Goal: Transaction & Acquisition: Purchase product/service

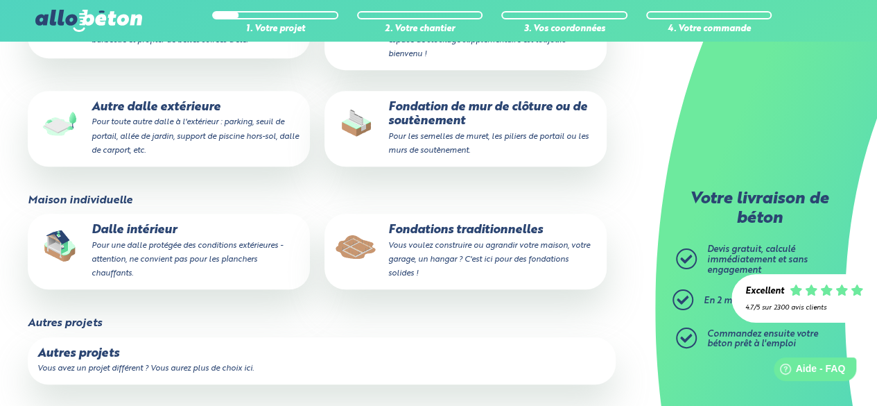
scroll to position [366, 0]
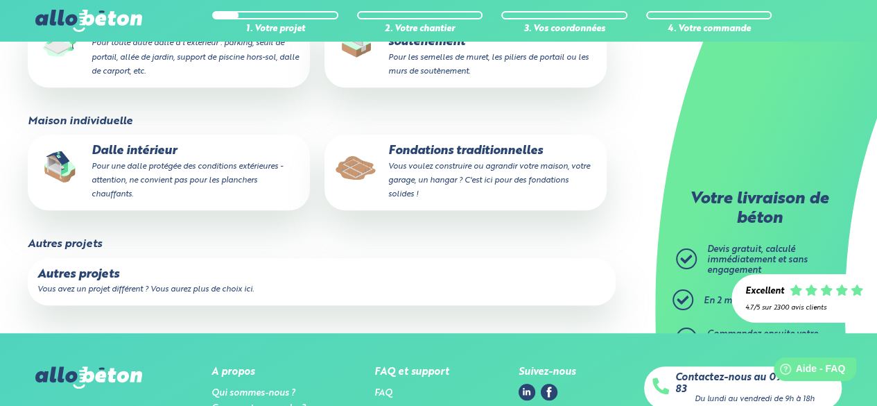
click at [228, 157] on p "Dalle intérieur Pour une dalle protégée des conditions extérieures - attention,…" at bounding box center [168, 172] width 263 height 56
click at [0, 0] on input "Dalle intérieur Pour une dalle protégée des conditions extérieures - attention,…" at bounding box center [0, 0] width 0 height 0
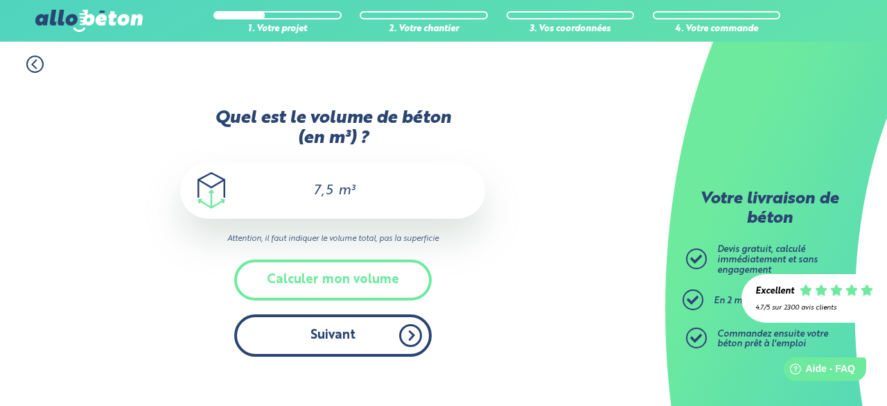
click at [344, 326] on button "Suivant" at bounding box center [333, 335] width 198 height 42
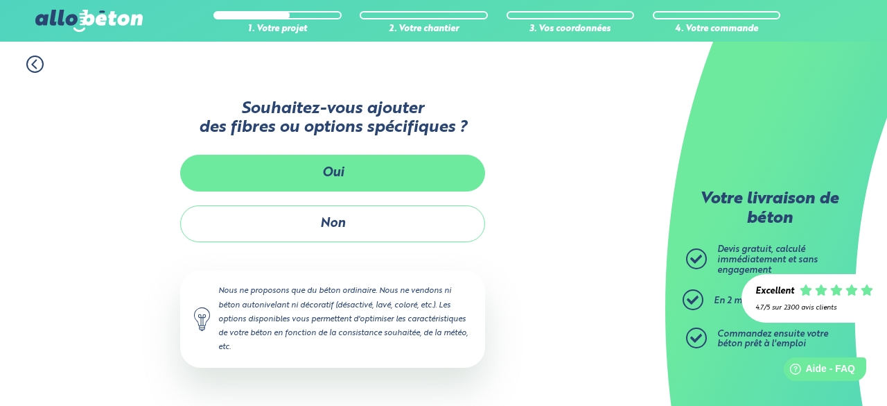
click at [336, 189] on button "Oui" at bounding box center [332, 173] width 305 height 37
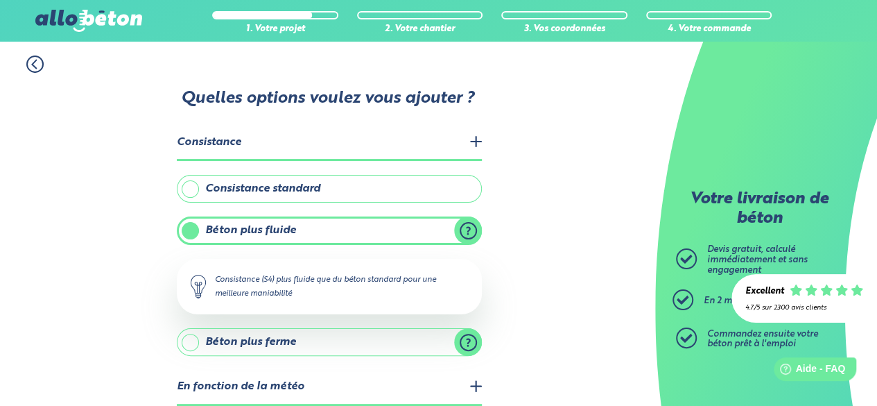
click at [301, 192] on label "Consistance standard" at bounding box center [329, 189] width 305 height 28
click at [0, 0] on input "Consistance standard" at bounding box center [0, 0] width 0 height 0
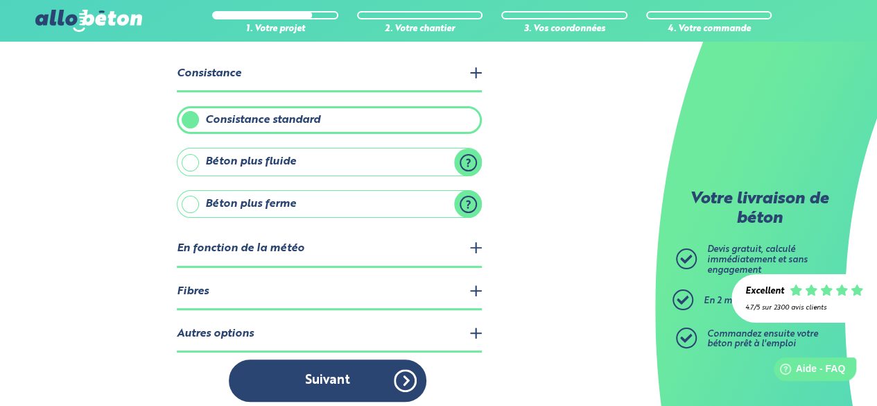
scroll to position [69, 0]
click at [279, 300] on legend "Fibres" at bounding box center [329, 291] width 305 height 35
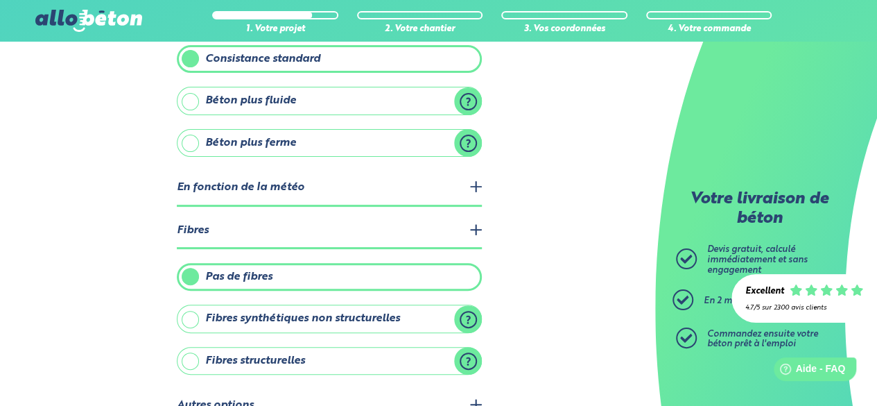
scroll to position [178, 0]
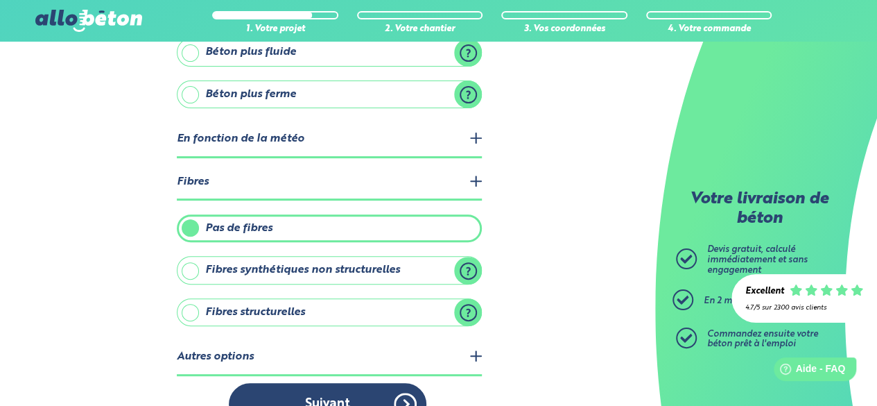
click at [277, 345] on legend "Autres options" at bounding box center [329, 357] width 305 height 35
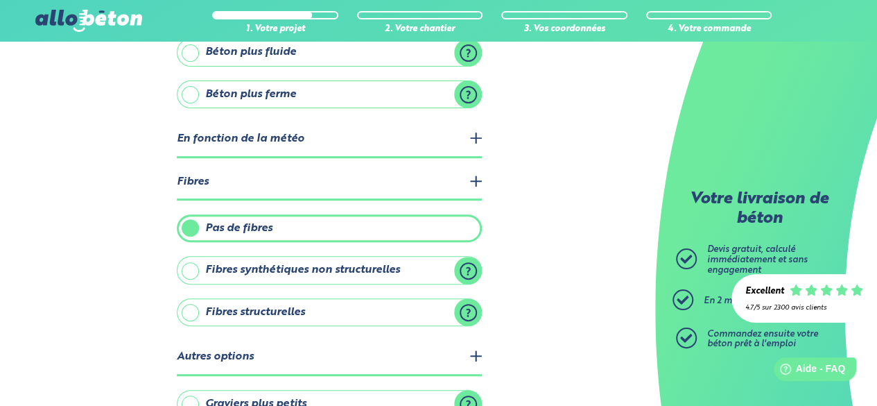
scroll to position [294, 0]
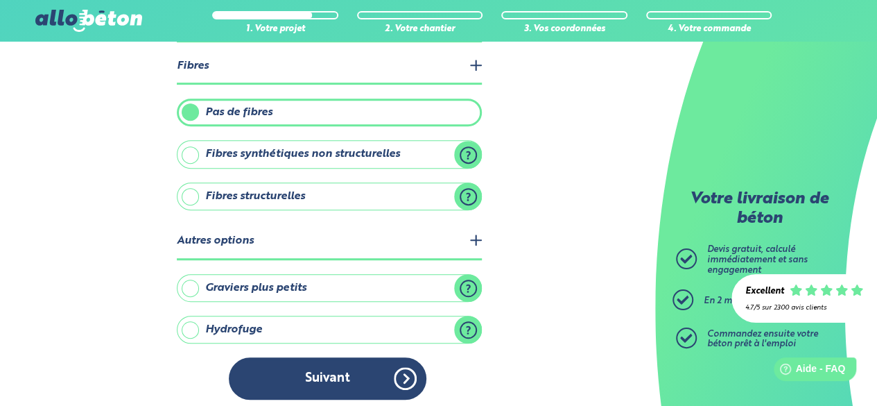
click at [276, 279] on label "Graviers plus petits" at bounding box center [329, 288] width 305 height 28
click at [0, 0] on input "Graviers plus petits" at bounding box center [0, 0] width 0 height 0
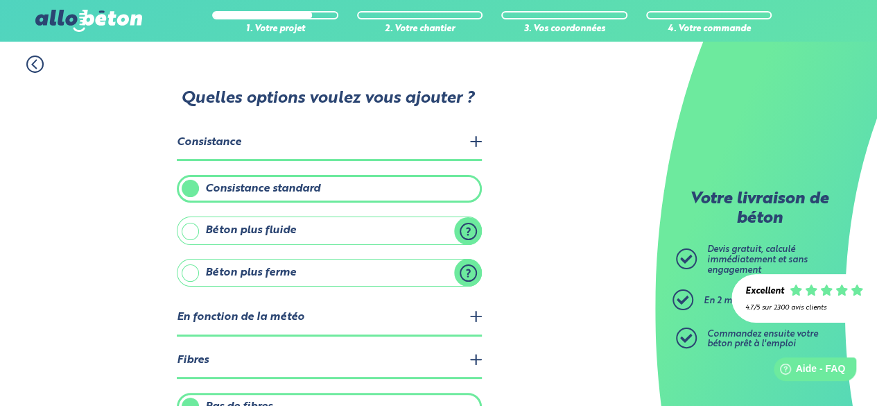
scroll to position [366, 0]
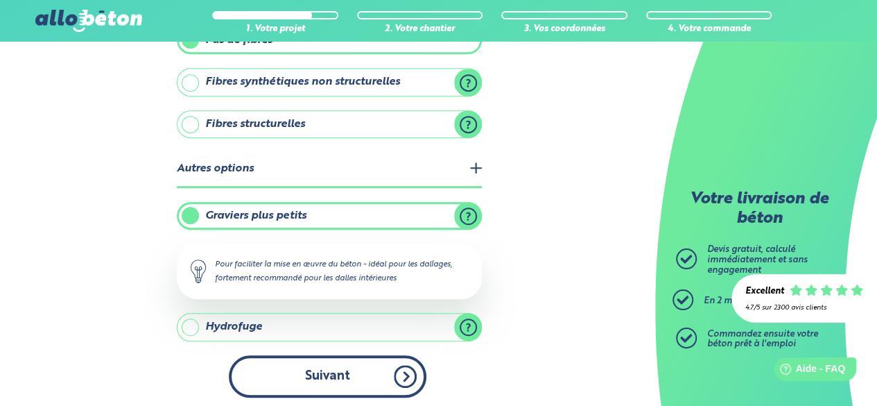
click at [320, 378] on button "Suivant" at bounding box center [328, 376] width 198 height 42
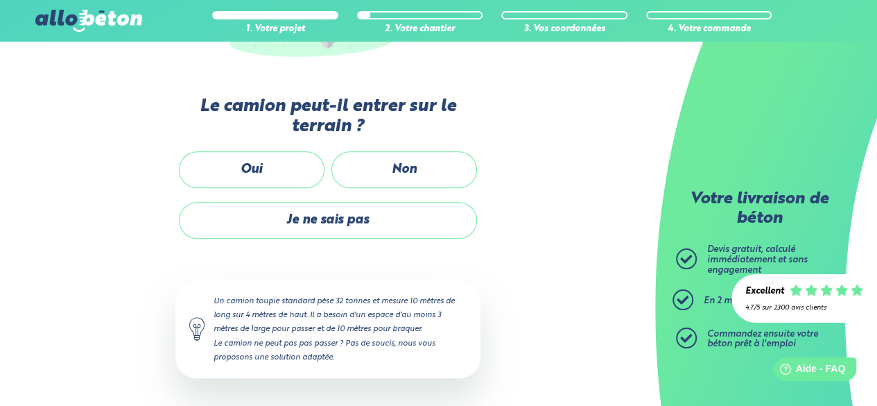
scroll to position [327, 0]
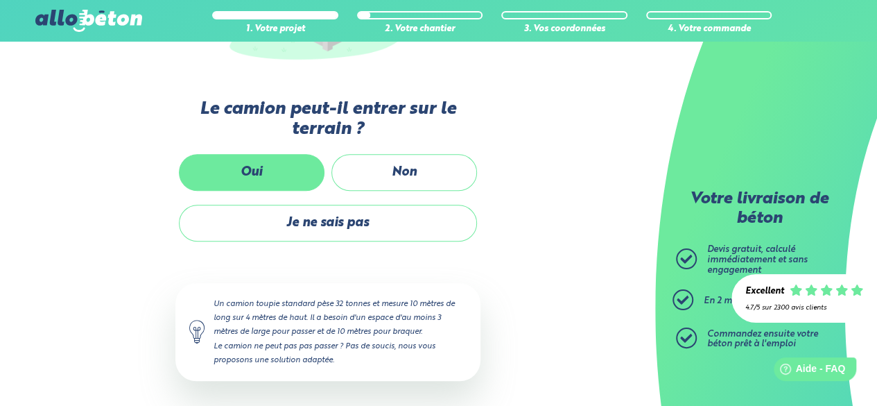
click at [287, 166] on label "Oui" at bounding box center [252, 172] width 146 height 37
click at [0, 0] on input "Oui" at bounding box center [0, 0] width 0 height 0
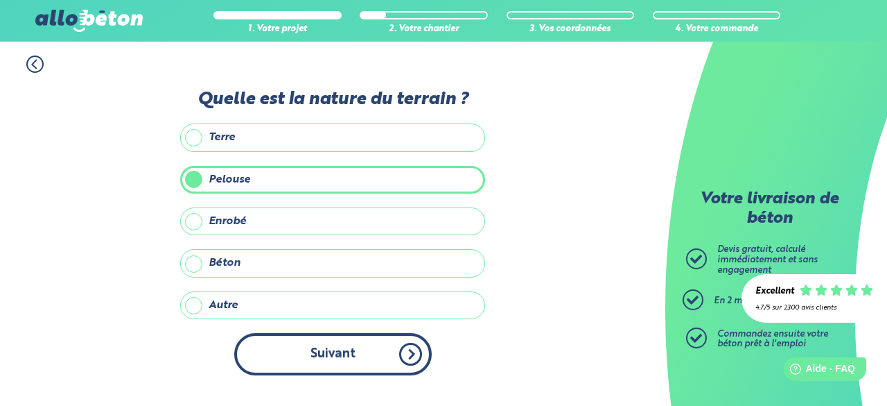
click at [286, 345] on button "Suivant" at bounding box center [333, 354] width 198 height 42
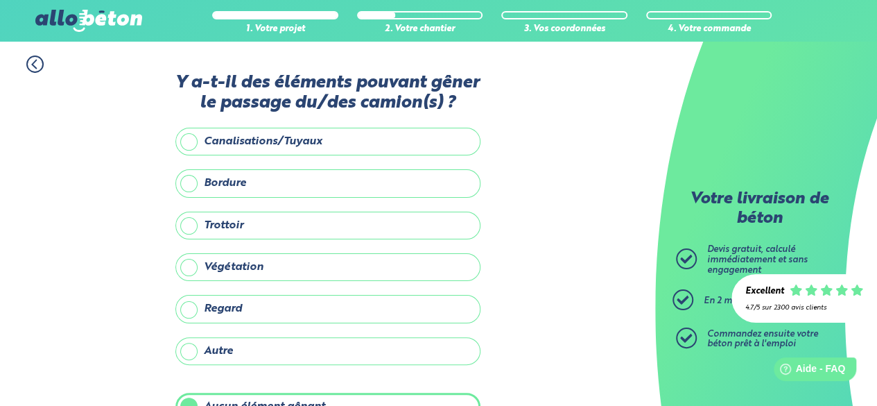
scroll to position [82, 0]
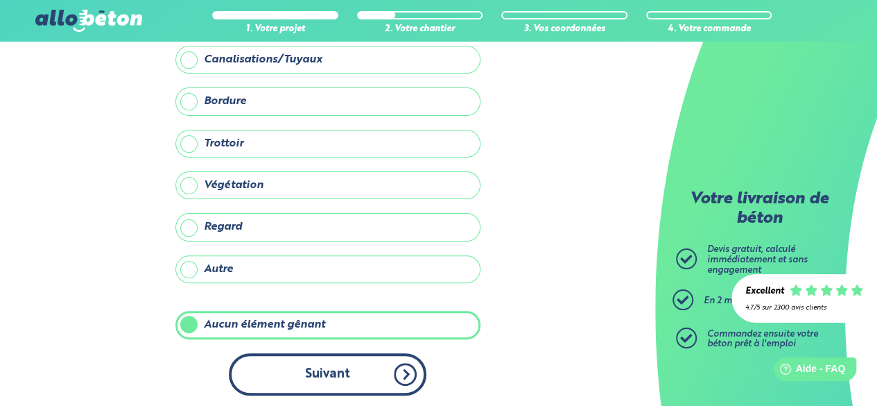
click at [318, 372] on button "Suivant" at bounding box center [328, 374] width 198 height 42
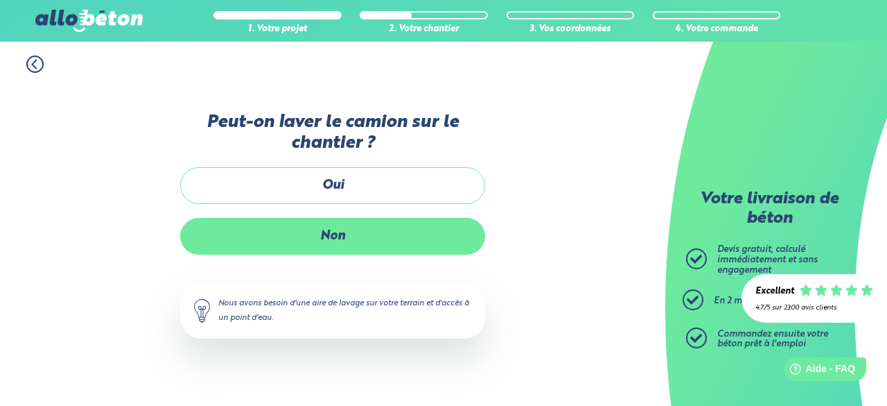
click at [317, 241] on label "Non" at bounding box center [332, 236] width 305 height 37
click at [0, 0] on input "Non" at bounding box center [0, 0] width 0 height 0
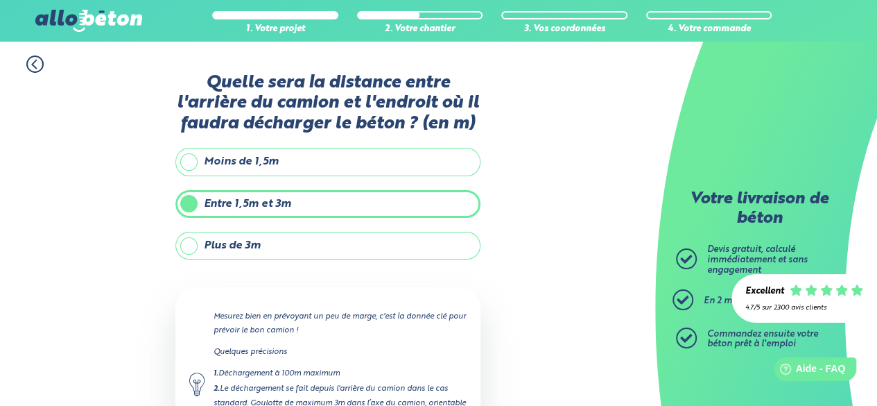
scroll to position [155, 0]
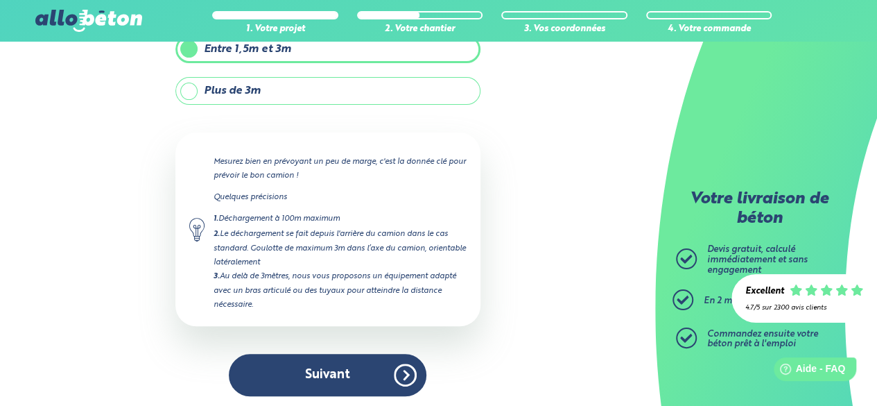
click at [370, 354] on button "Suivant" at bounding box center [328, 375] width 198 height 42
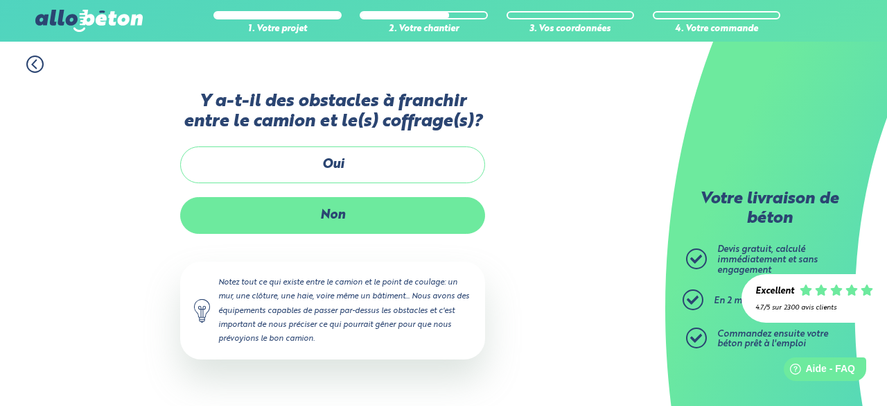
click at [333, 207] on label "Non" at bounding box center [332, 215] width 305 height 37
click at [0, 0] on input "Non" at bounding box center [0, 0] width 0 height 0
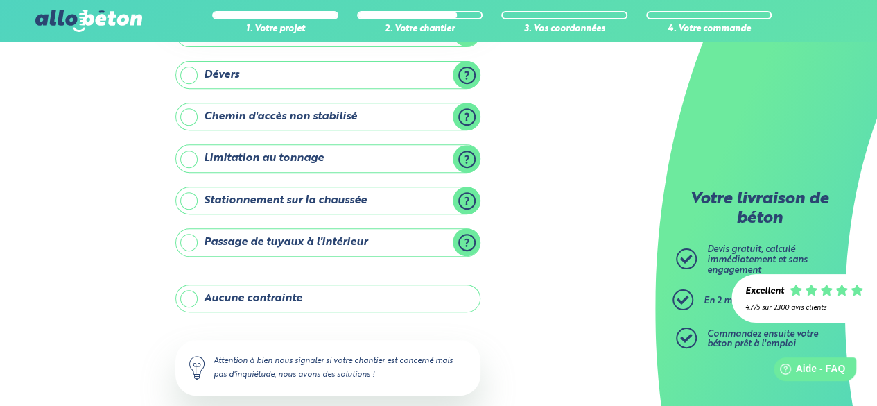
scroll to position [259, 0]
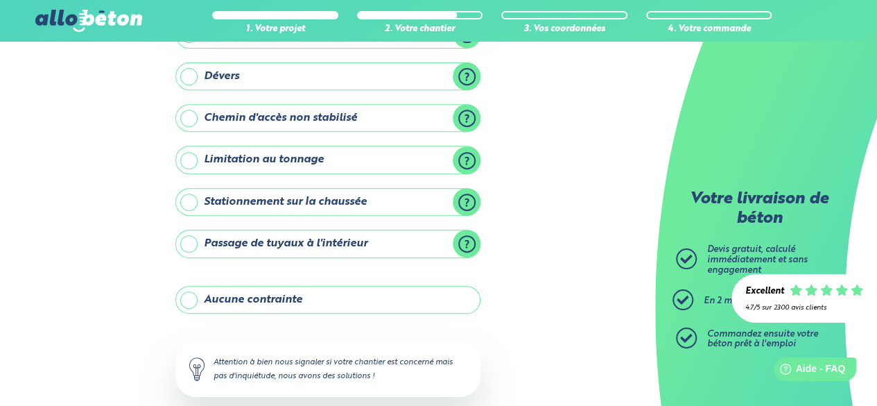
click at [267, 281] on div "Y-a t-il des contraintes particulières pour votre chantier ? Ligne électrique a…" at bounding box center [327, 146] width 305 height 667
click at [261, 300] on label "Aucune contrainte" at bounding box center [327, 300] width 305 height 28
click at [0, 0] on input "Aucune contrainte" at bounding box center [0, 0] width 0 height 0
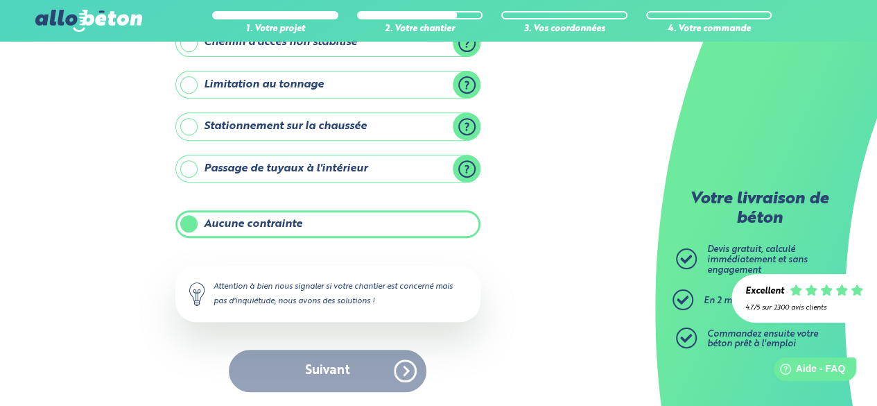
scroll to position [233, 0]
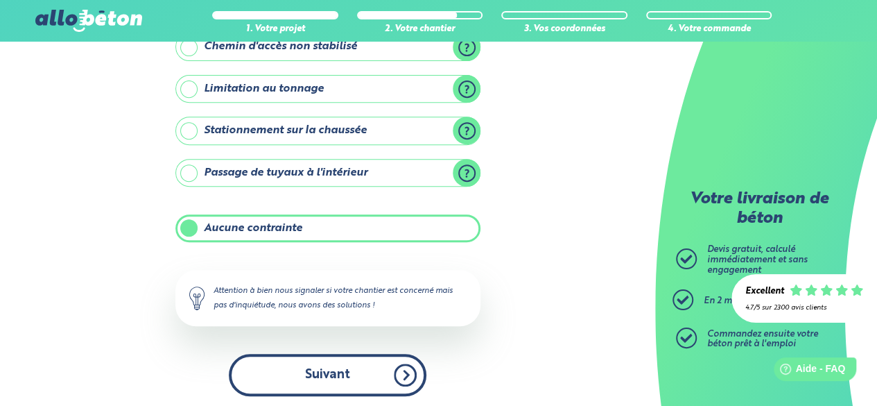
click at [288, 354] on button "Suivant" at bounding box center [328, 375] width 198 height 42
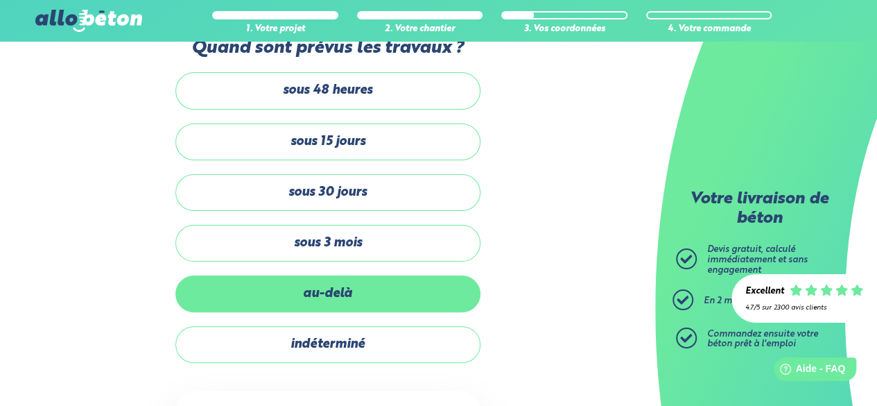
scroll to position [33, 0]
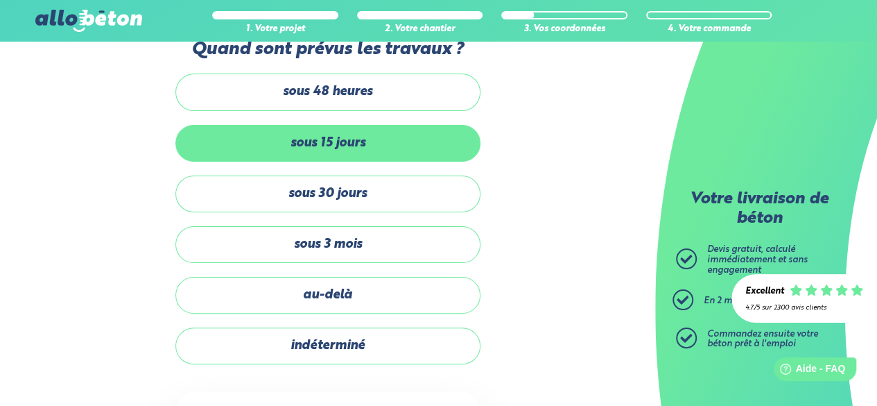
click at [321, 138] on label "sous 15 jours" at bounding box center [327, 143] width 305 height 37
click at [0, 0] on input "sous 15 jours" at bounding box center [0, 0] width 0 height 0
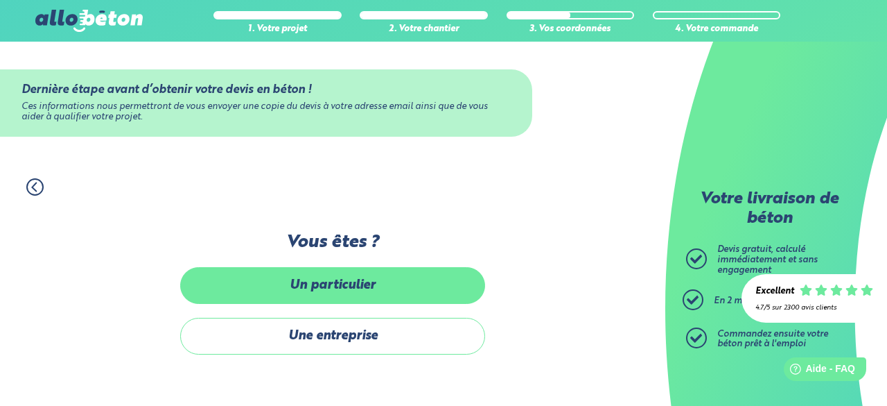
click at [362, 295] on label "Un particulier" at bounding box center [332, 285] width 305 height 37
click at [0, 0] on input "Un particulier" at bounding box center [0, 0] width 0 height 0
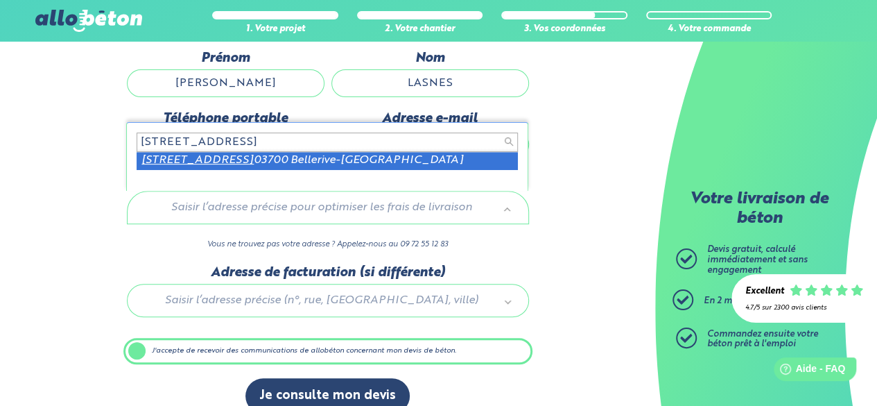
type input "12 rue du creux very"
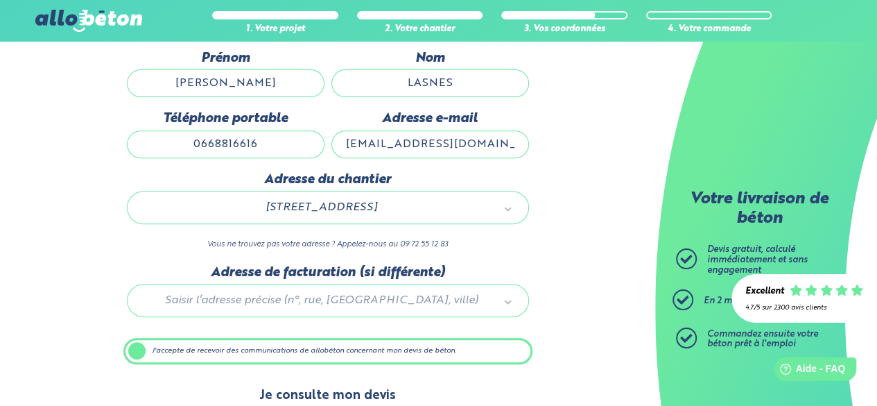
click at [318, 388] on button "Je consulte mon devis" at bounding box center [327, 395] width 164 height 35
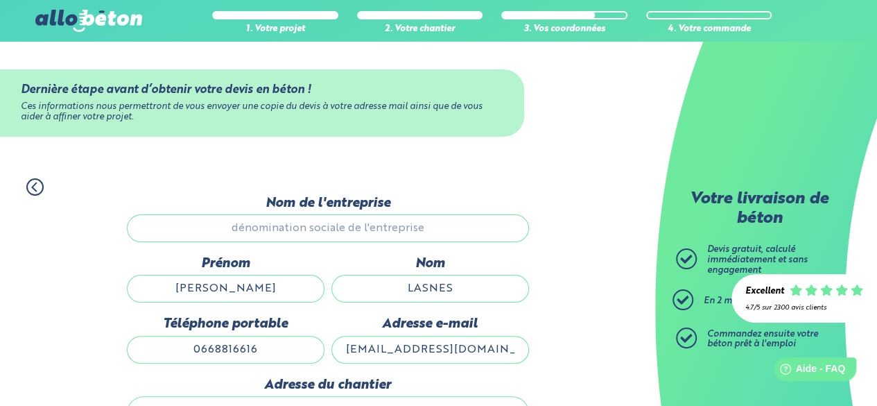
scroll to position [223, 0]
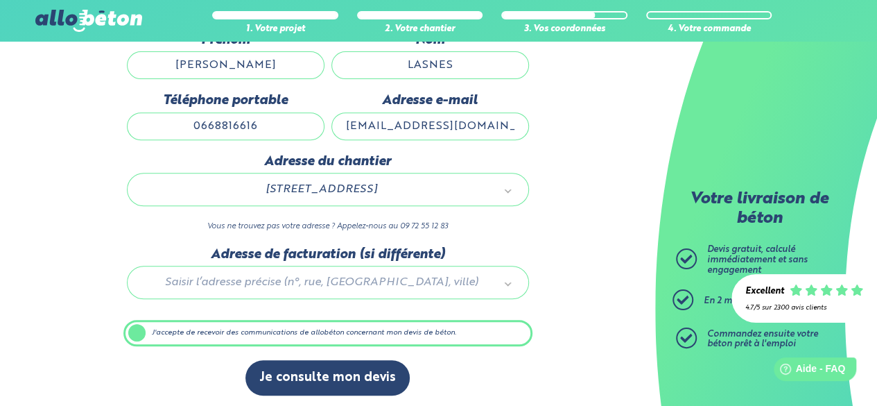
click at [330, 270] on div at bounding box center [327, 280] width 409 height 66
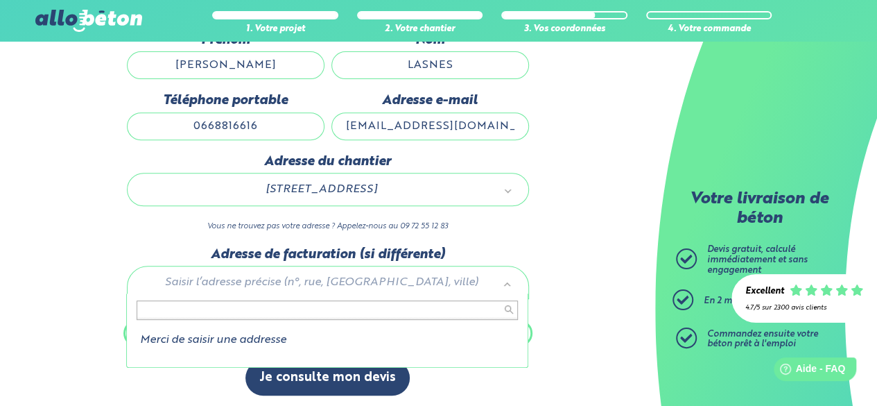
click at [266, 333] on li "Merci de saisir une addresse" at bounding box center [327, 339] width 381 height 12
click at [265, 334] on li "Merci de saisir une addresse" at bounding box center [327, 339] width 381 height 12
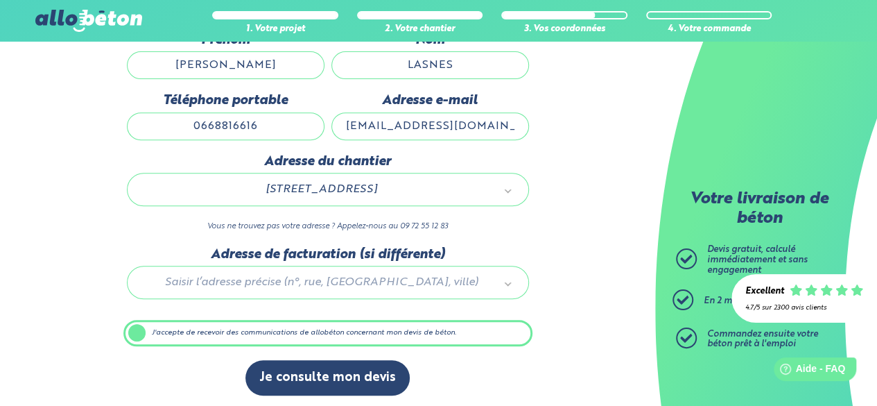
click at [327, 395] on div "Je consulte mon devis" at bounding box center [327, 384] width 409 height 49
click at [143, 329] on label "J'accepte de recevoir des communications de allobéton concernant mon devis de b…" at bounding box center [327, 333] width 409 height 26
click at [0, 0] on input "J'accepte de recevoir des communications de allobéton concernant mon devis de b…" at bounding box center [0, 0] width 0 height 0
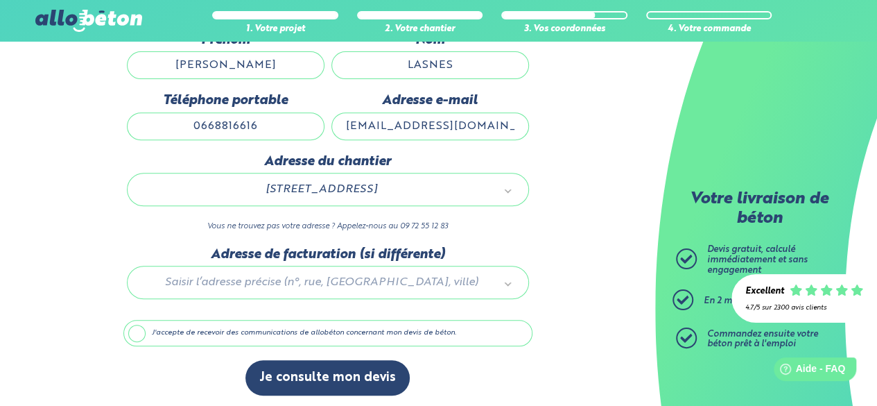
click at [143, 329] on label "J'accepte de recevoir des communications de allobéton concernant mon devis de b…" at bounding box center [327, 333] width 409 height 26
click at [0, 0] on input "J'accepte de recevoir des communications de allobéton concernant mon devis de b…" at bounding box center [0, 0] width 0 height 0
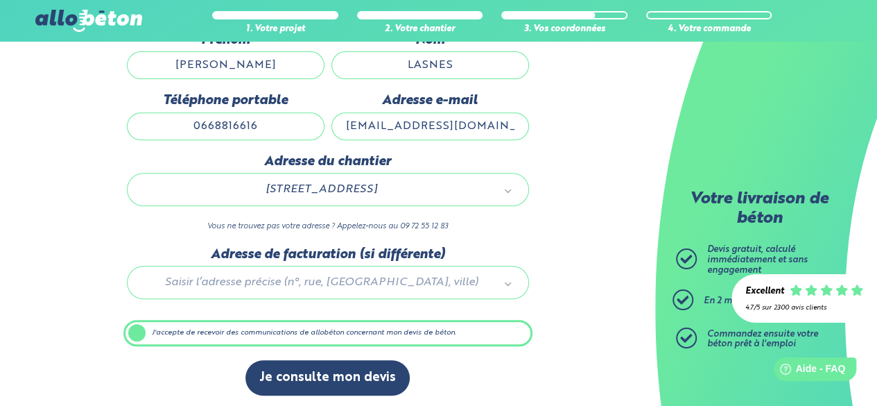
scroll to position [128, 0]
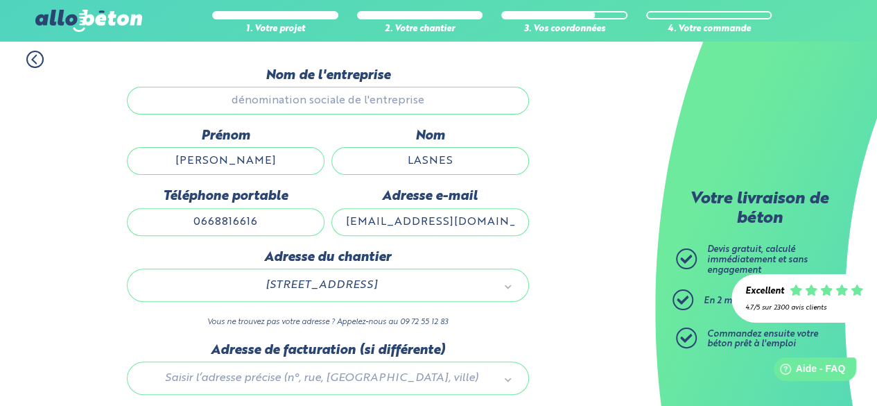
click at [326, 103] on input "Nom de l'entreprise" at bounding box center [328, 101] width 402 height 28
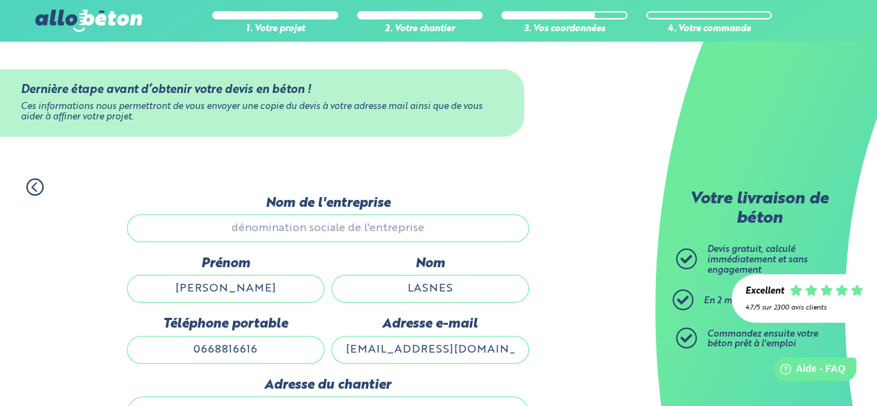
scroll to position [223, 0]
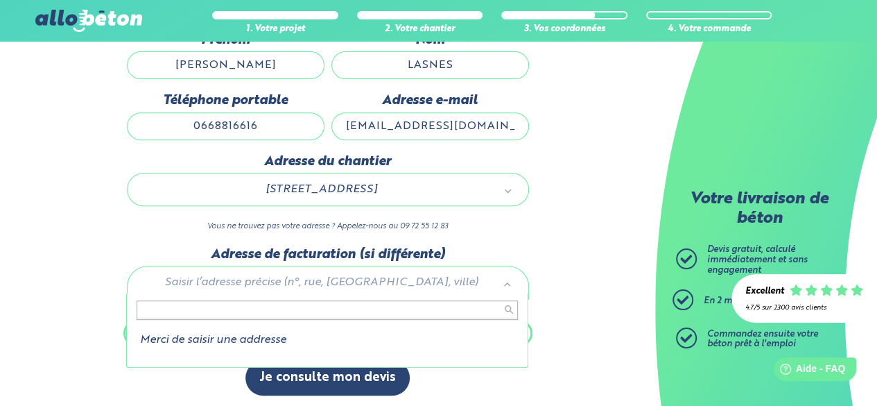
type input "2"
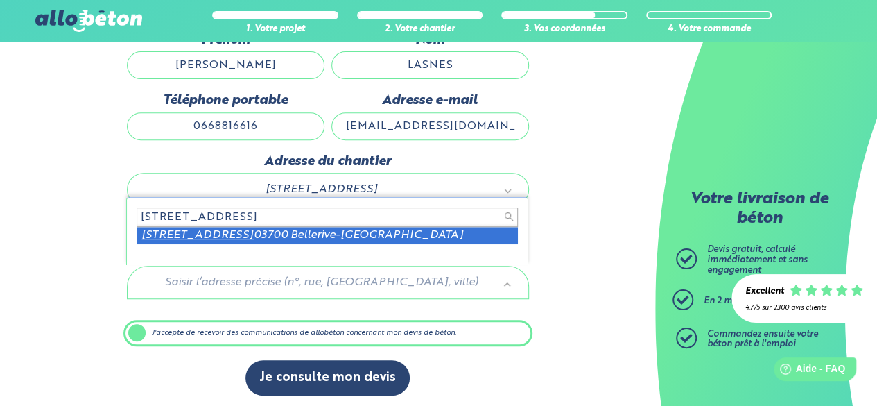
type input "12 rue du creux very"
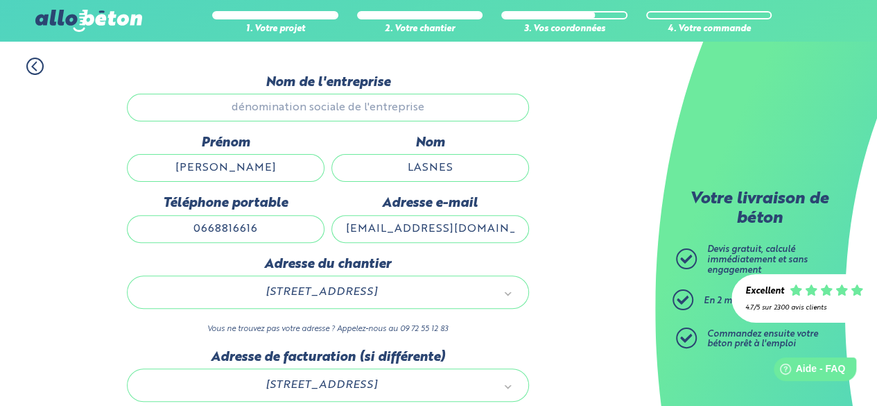
scroll to position [119, 0]
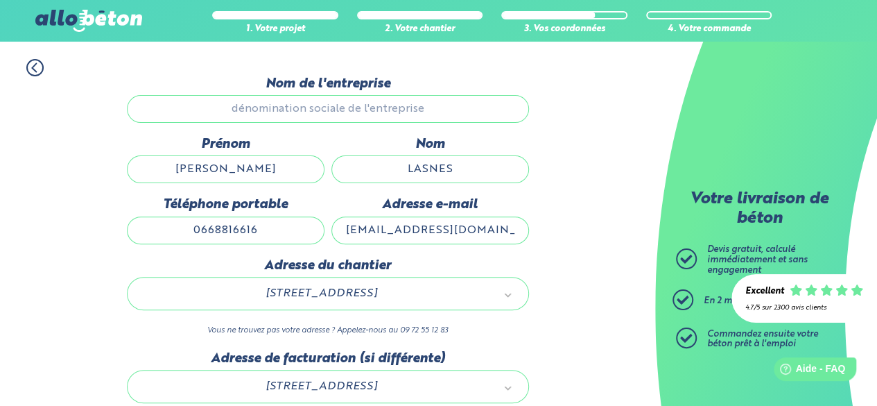
click at [305, 122] on div "Nom de l'entreprise" at bounding box center [327, 106] width 409 height 60
click at [309, 118] on input "Nom de l'entreprise" at bounding box center [328, 109] width 402 height 28
click at [309, 116] on input "Nom de l'entreprise" at bounding box center [328, 109] width 402 height 28
click at [278, 106] on input "Nom de l'entreprise" at bounding box center [328, 109] width 402 height 28
click at [219, 109] on input "Nom de l'entreprise" at bounding box center [328, 109] width 402 height 28
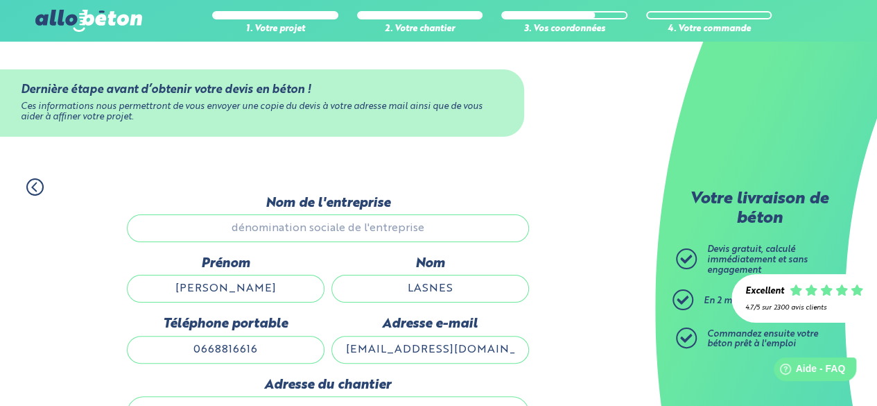
scroll to position [223, 0]
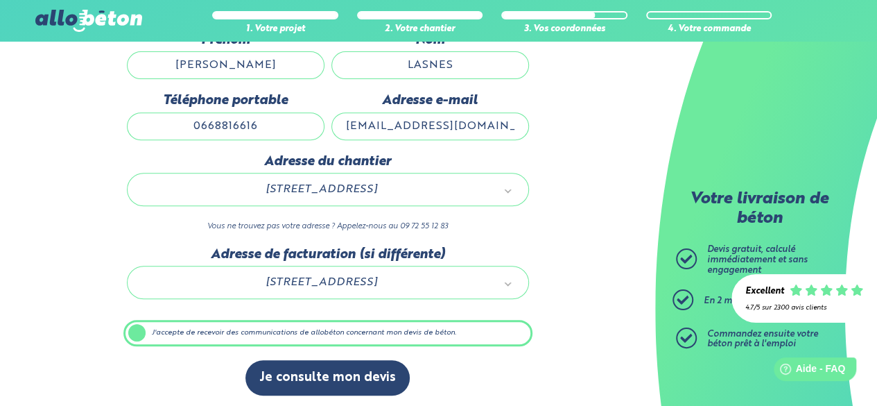
click at [287, 120] on input "0668816616" at bounding box center [226, 126] width 198 height 28
click at [388, 135] on input "mickaellasnes@gmail.com" at bounding box center [430, 126] width 198 height 28
click at [262, 77] on input "Mickael" at bounding box center [226, 65] width 198 height 28
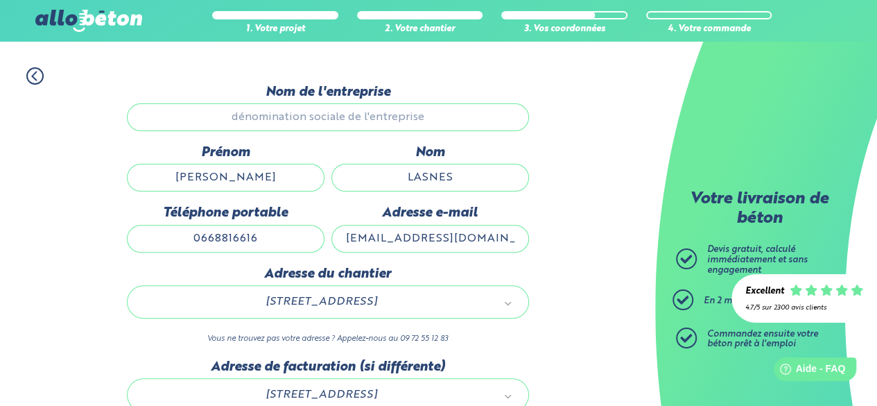
click at [293, 111] on input "Nom de l'entreprise" at bounding box center [328, 117] width 402 height 28
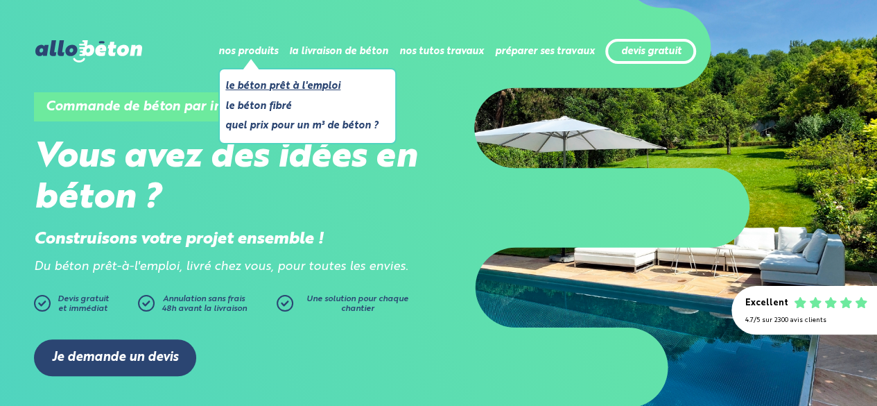
click at [268, 92] on link "Le béton prêt à l'emploi" at bounding box center [301, 86] width 153 height 17
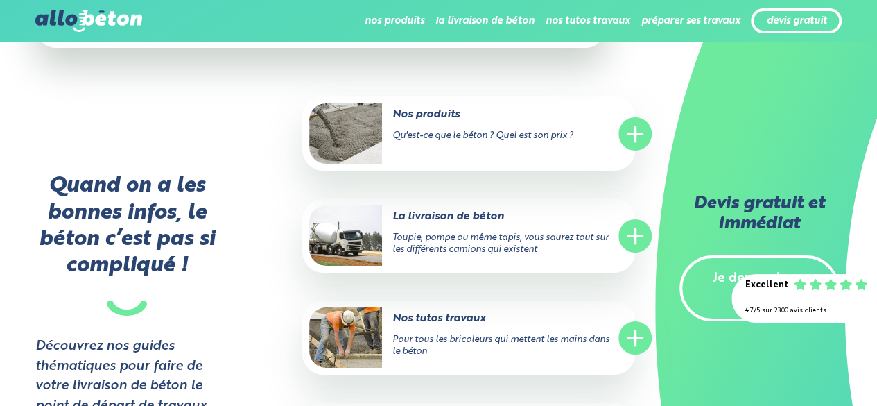
scroll to position [5312, 0]
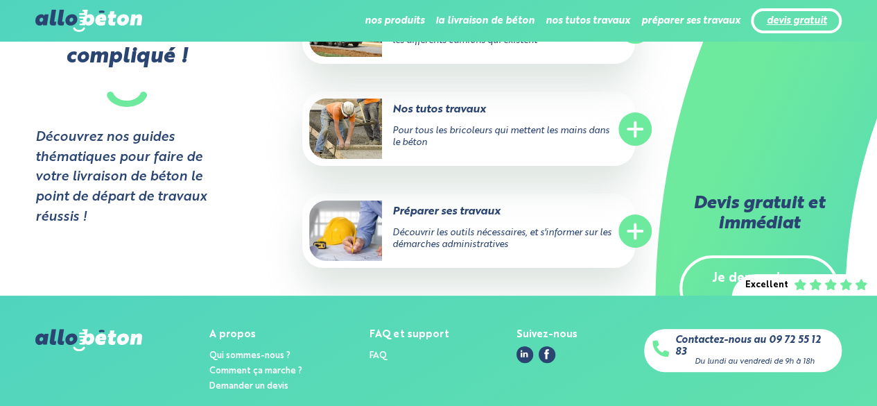
click at [792, 15] on link "devis gratuit" at bounding box center [796, 21] width 60 height 12
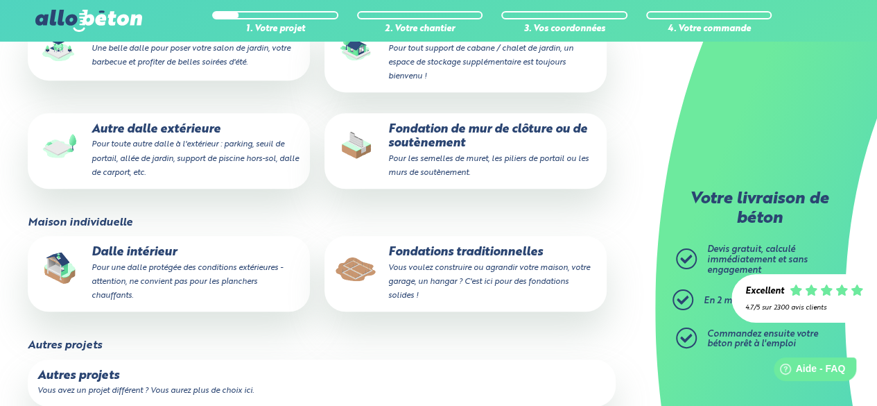
scroll to position [267, 0]
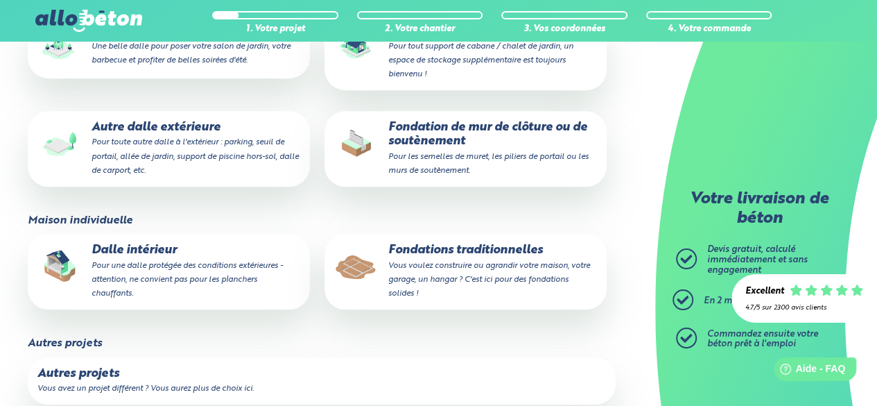
click at [164, 270] on small "Pour une dalle protégée des conditions extérieures - attention, ne convient pas…" at bounding box center [187, 279] width 191 height 36
click at [0, 0] on input "Dalle intérieur Pour une dalle protégée des conditions extérieures - attention,…" at bounding box center [0, 0] width 0 height 0
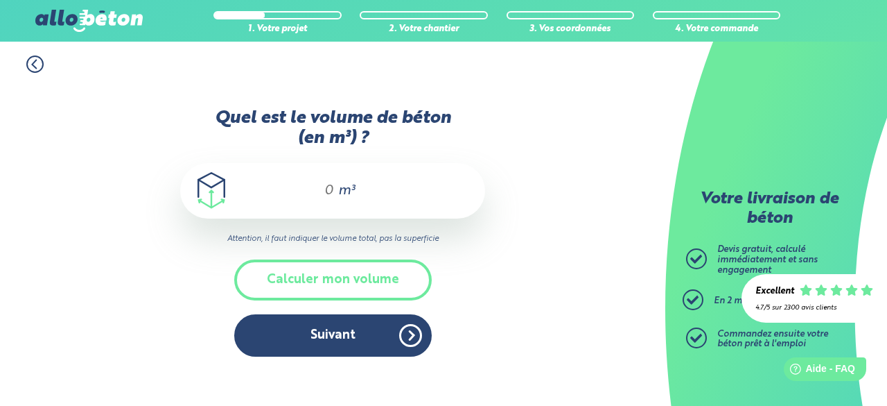
click at [319, 177] on div "m³" at bounding box center [332, 190] width 305 height 55
click at [322, 195] on input "Quel est le volume de béton (en m³) ?" at bounding box center [323, 190] width 24 height 17
type input "7,5"
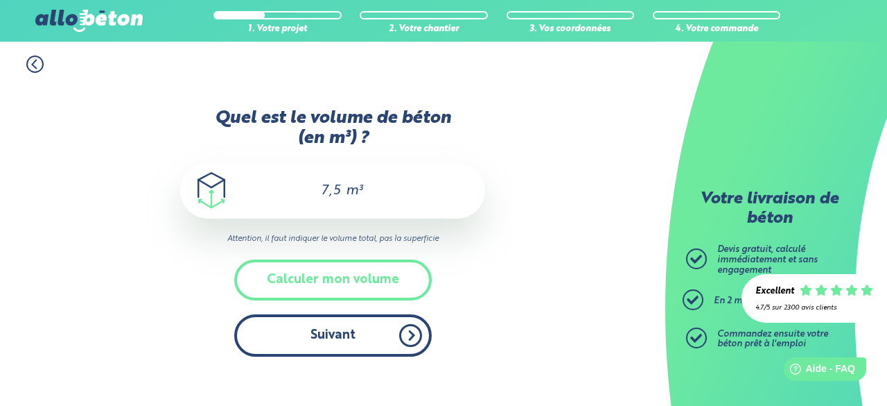
click at [347, 336] on button "Suivant" at bounding box center [333, 335] width 198 height 42
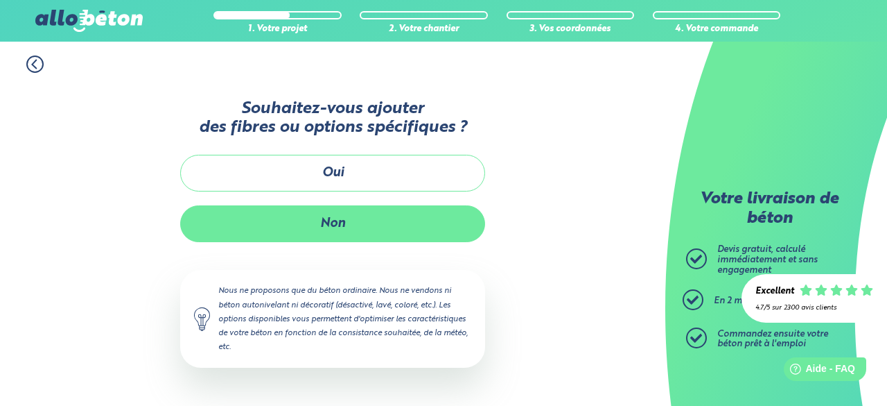
click at [324, 223] on button "Non" at bounding box center [332, 223] width 305 height 37
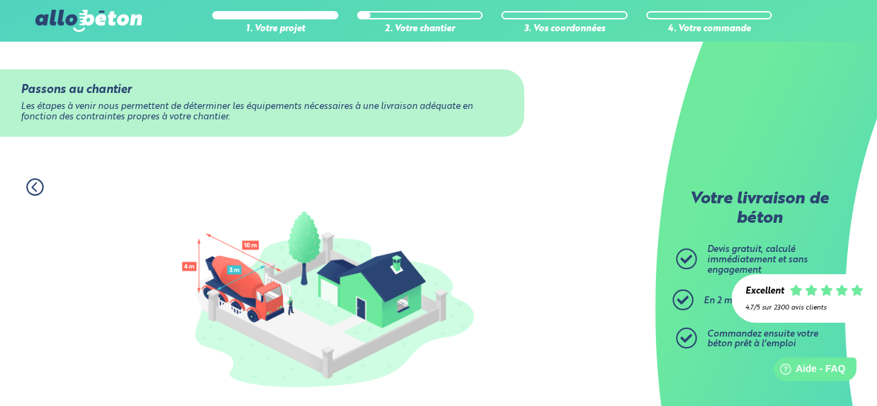
scroll to position [233, 0]
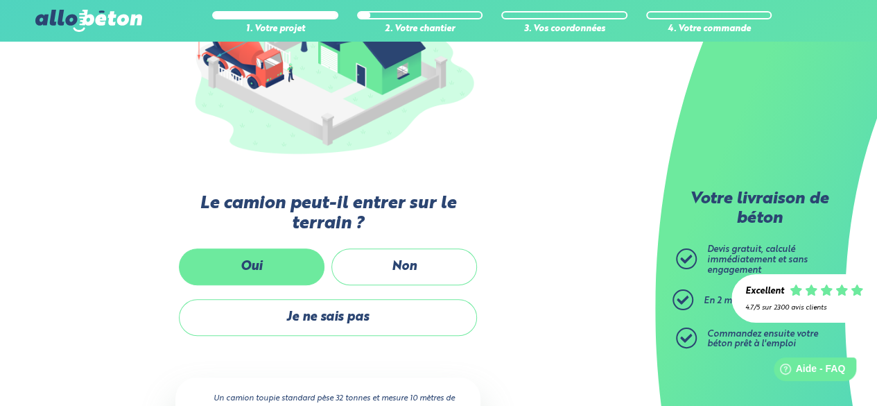
click at [297, 258] on label "Oui" at bounding box center [252, 266] width 146 height 37
click at [0, 0] on input "Oui" at bounding box center [0, 0] width 0 height 0
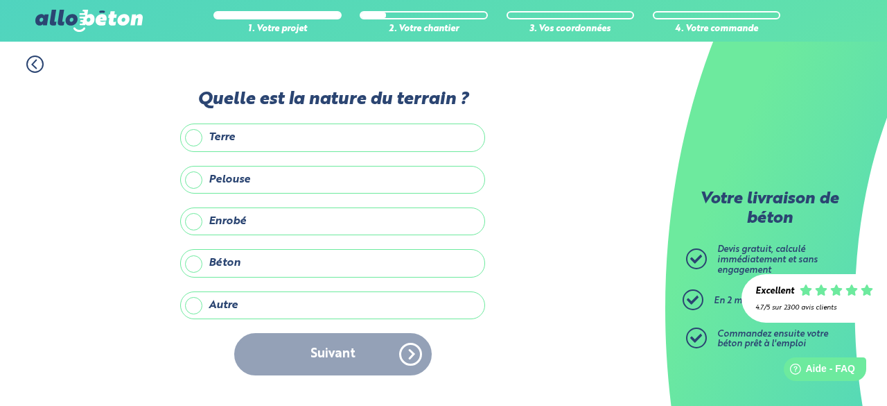
click at [200, 148] on label "Terre" at bounding box center [332, 137] width 305 height 28
click at [0, 0] on input "Terre" at bounding box center [0, 0] width 0 height 0
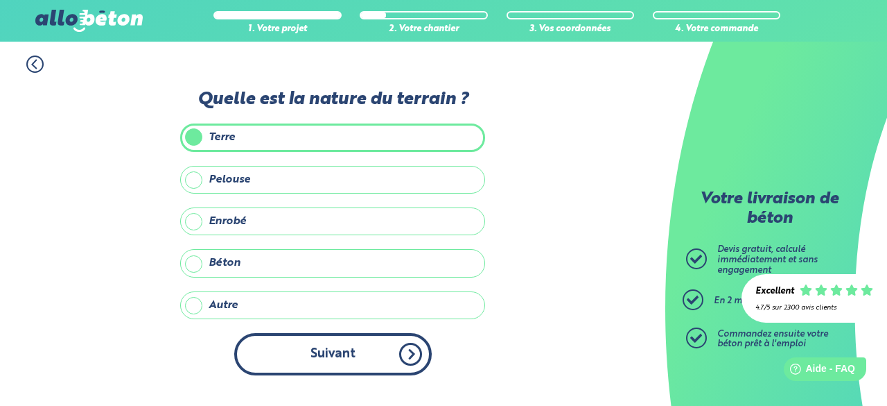
click at [284, 338] on button "Suivant" at bounding box center [333, 354] width 198 height 42
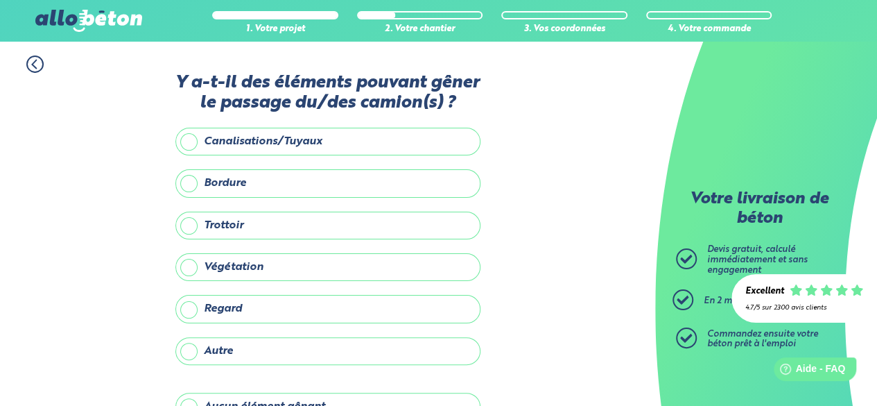
scroll to position [82, 0]
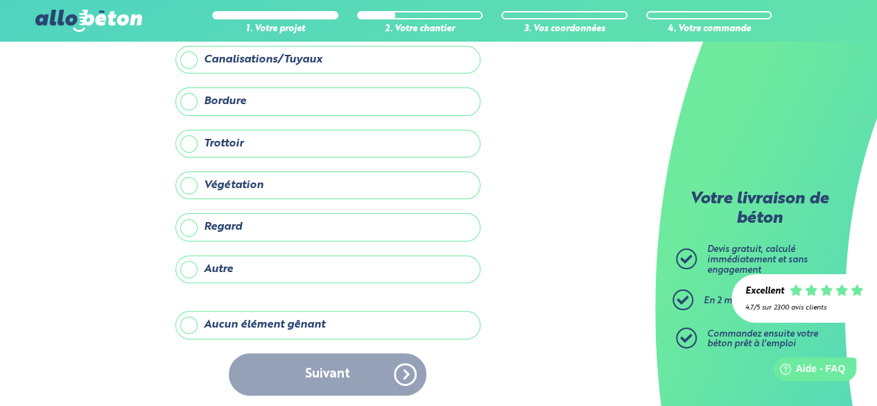
click at [297, 321] on label "Aucun élément gênant" at bounding box center [327, 325] width 305 height 28
click at [0, 0] on input "Aucun élément gênant" at bounding box center [0, 0] width 0 height 0
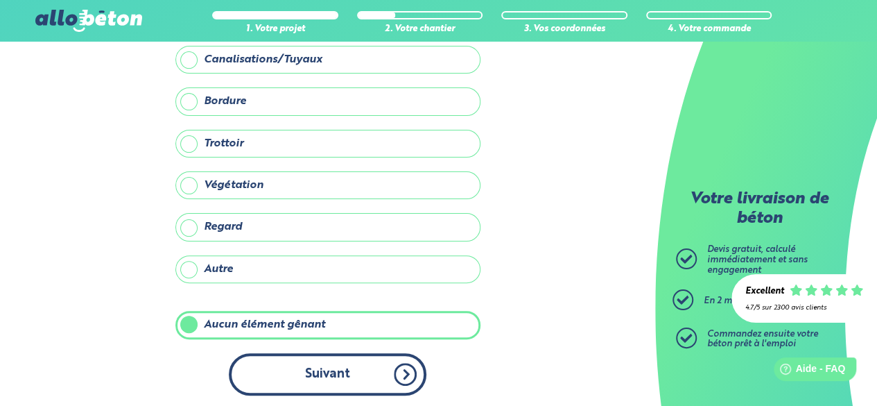
click at [304, 364] on button "Suivant" at bounding box center [328, 374] width 198 height 42
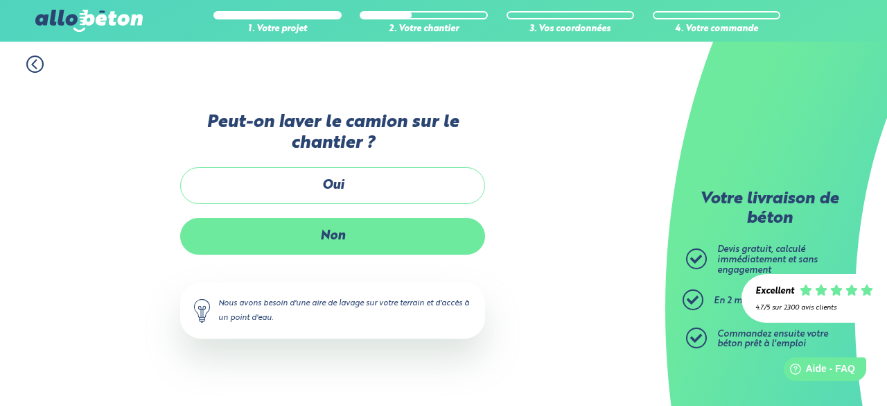
click at [307, 228] on label "Non" at bounding box center [332, 236] width 305 height 37
click at [0, 0] on input "Non" at bounding box center [0, 0] width 0 height 0
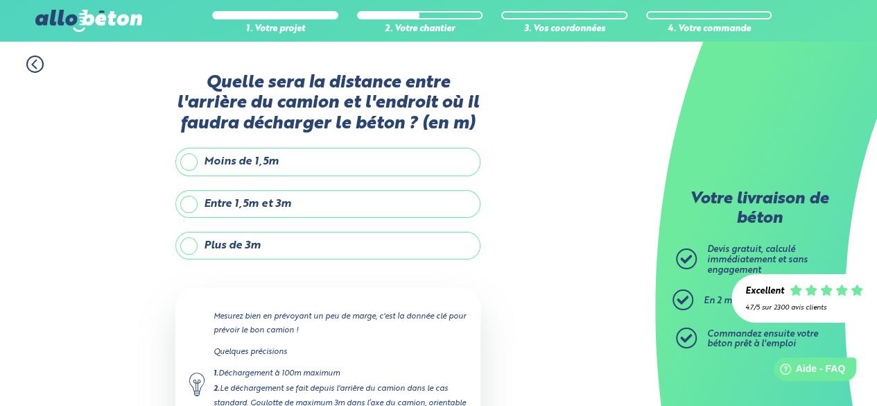
click at [269, 207] on label "Entre 1,5m et 3m" at bounding box center [327, 204] width 305 height 28
click at [0, 0] on input "Entre 1,5m et 3m" at bounding box center [0, 0] width 0 height 0
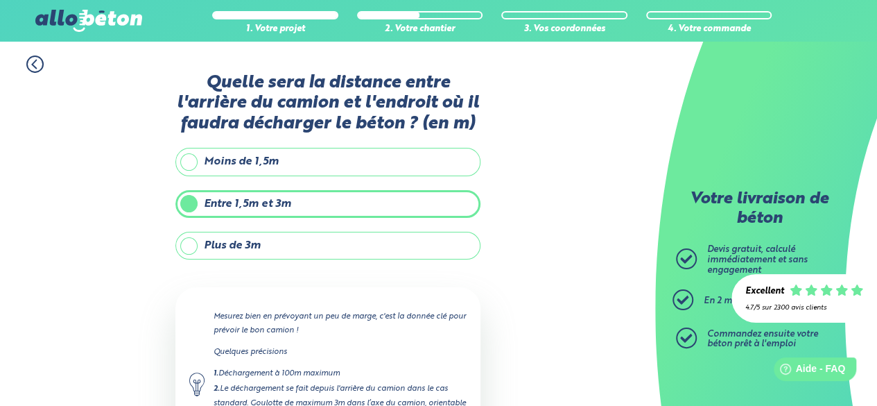
scroll to position [155, 0]
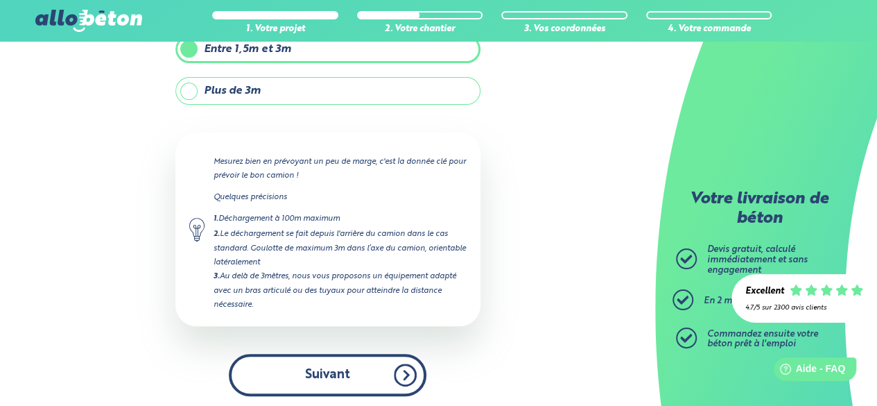
click at [349, 356] on button "Suivant" at bounding box center [328, 375] width 198 height 42
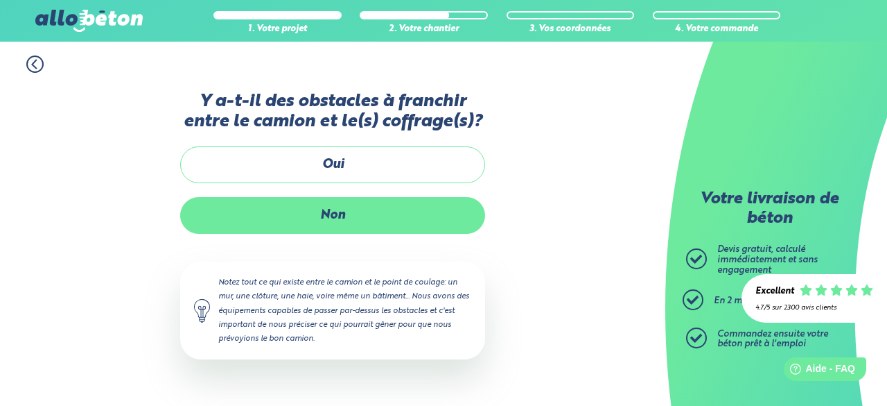
click at [311, 202] on label "Non" at bounding box center [332, 215] width 305 height 37
click at [0, 0] on input "Non" at bounding box center [0, 0] width 0 height 0
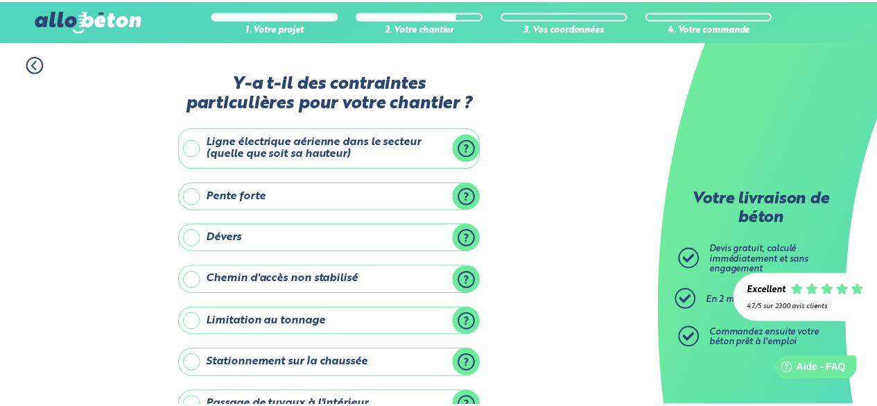
scroll to position [233, 0]
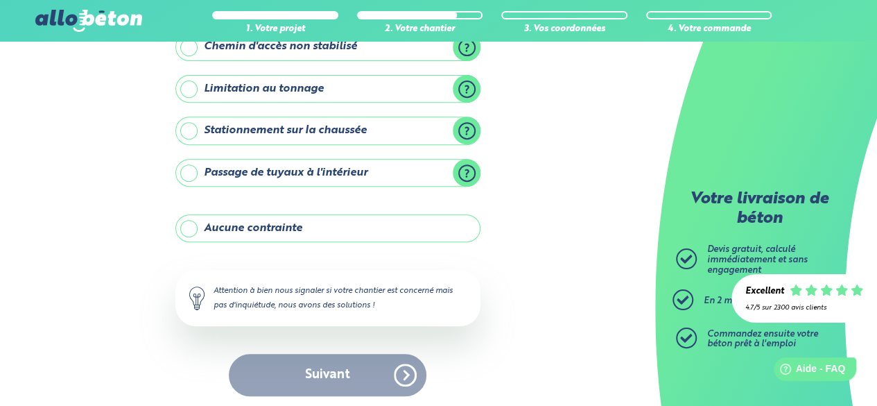
click at [295, 222] on label "Aucune contrainte" at bounding box center [327, 228] width 305 height 28
click at [0, 0] on input "Aucune contrainte" at bounding box center [0, 0] width 0 height 0
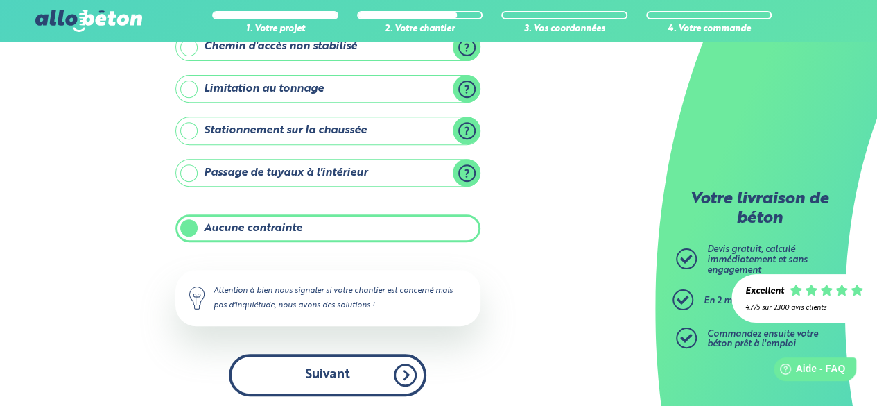
click at [318, 385] on button "Suivant" at bounding box center [328, 375] width 198 height 42
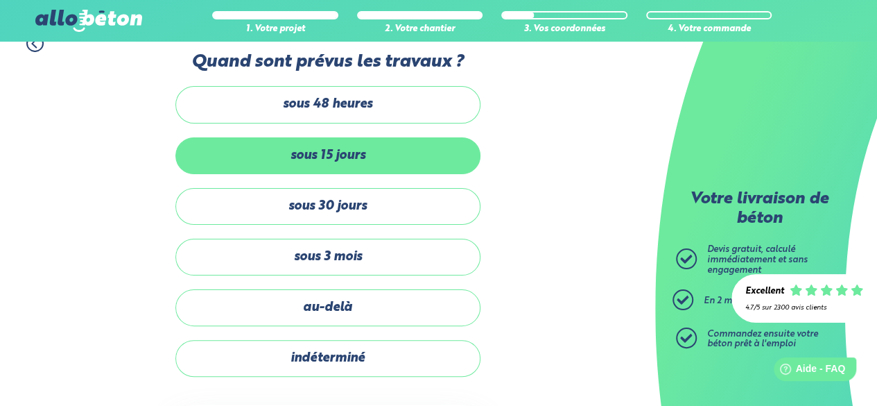
scroll to position [19, 0]
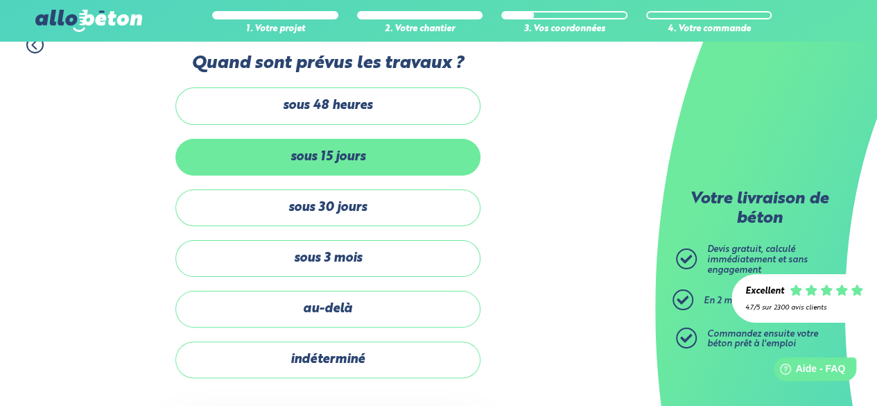
click at [315, 156] on label "sous 15 jours" at bounding box center [327, 157] width 305 height 37
click at [0, 0] on input "sous 15 jours" at bounding box center [0, 0] width 0 height 0
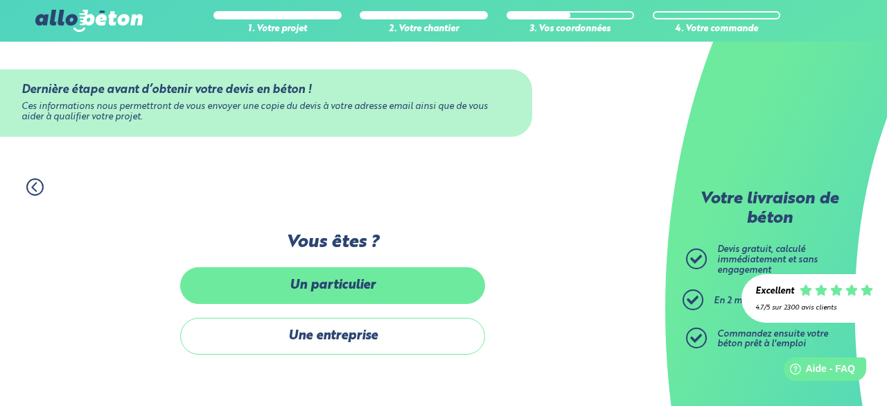
click at [336, 284] on label "Un particulier" at bounding box center [332, 285] width 305 height 37
click at [0, 0] on input "Un particulier" at bounding box center [0, 0] width 0 height 0
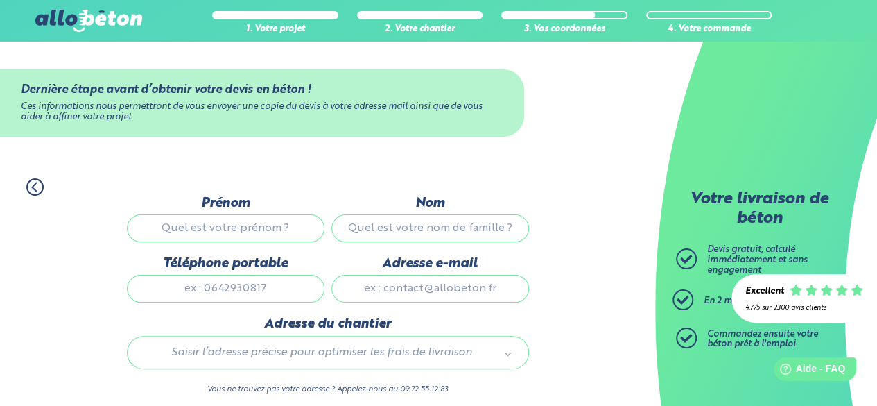
click at [269, 220] on input "Prénom" at bounding box center [226, 228] width 198 height 28
type input "Mickael"
type input "LASNES"
type input "0668816616"
type input "mickaellasnes@gmail.com"
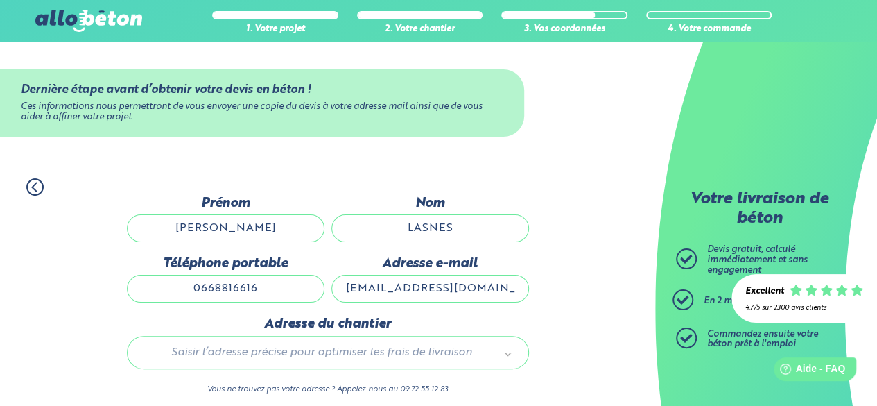
type input "12 RUE DU CREUX VERY"
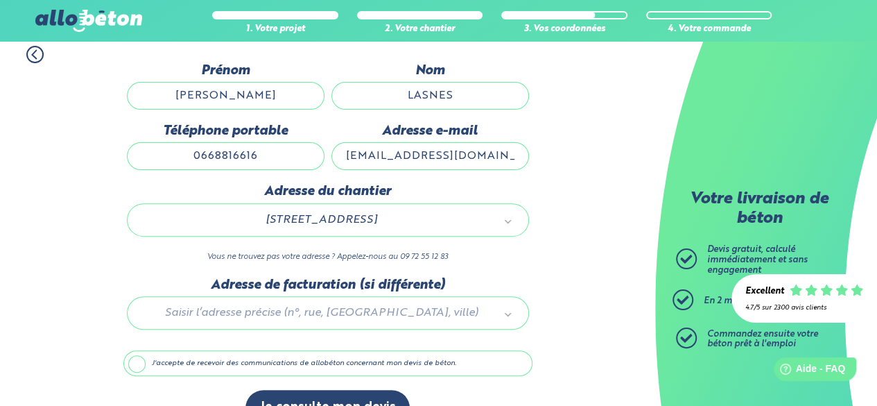
scroll to position [164, 0]
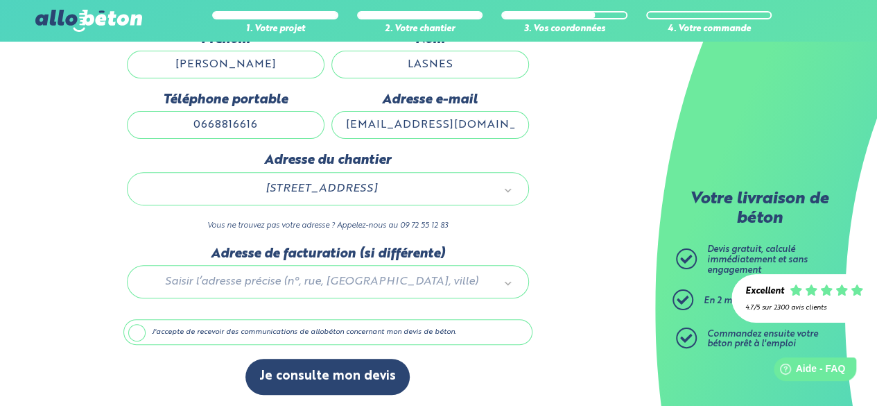
click at [213, 328] on label "J'accepte de recevoir des communications de allobéton concernant mon devis de b…" at bounding box center [327, 332] width 409 height 26
click at [0, 0] on input "J'accepte de recevoir des communications de allobéton concernant mon devis de b…" at bounding box center [0, 0] width 0 height 0
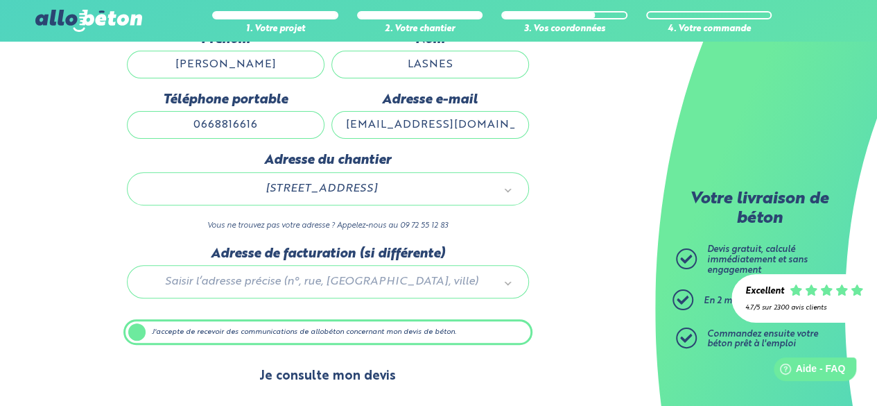
click at [301, 375] on button "Je consulte mon devis" at bounding box center [327, 375] width 164 height 35
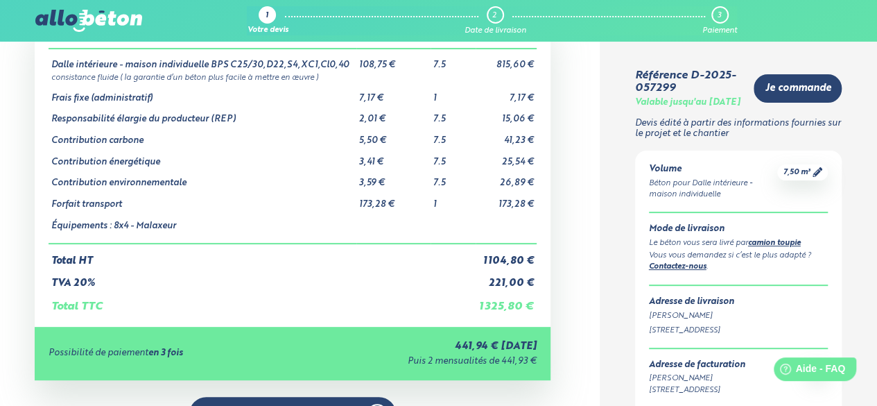
scroll to position [268, 0]
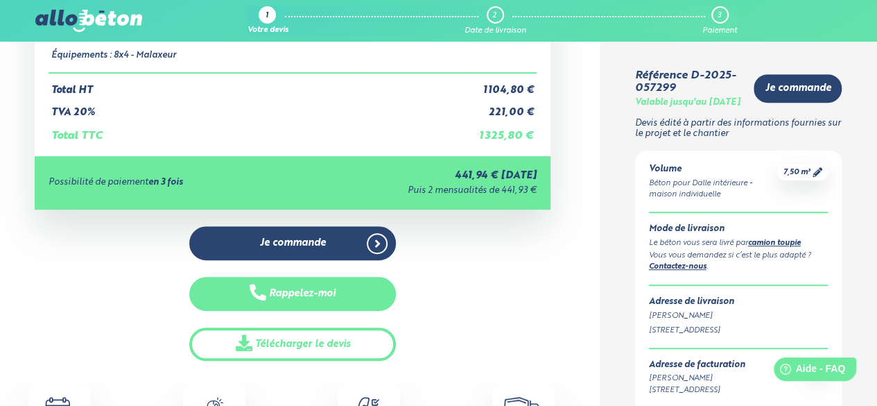
click at [307, 286] on button "Rappelez-moi" at bounding box center [292, 294] width 207 height 34
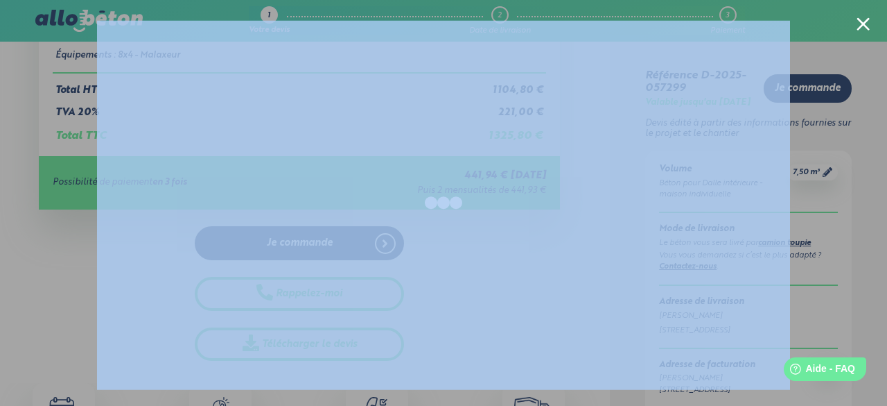
drag, startPoint x: 854, startPoint y: 33, endPoint x: 863, endPoint y: 22, distance: 13.3
click at [863, 22] on div at bounding box center [443, 203] width 887 height 406
click at [863, 22] on div at bounding box center [863, 23] width 13 height 13
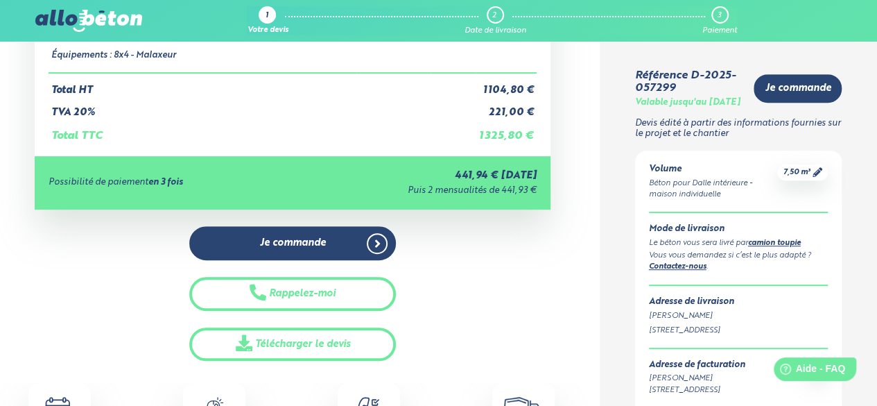
scroll to position [0, 0]
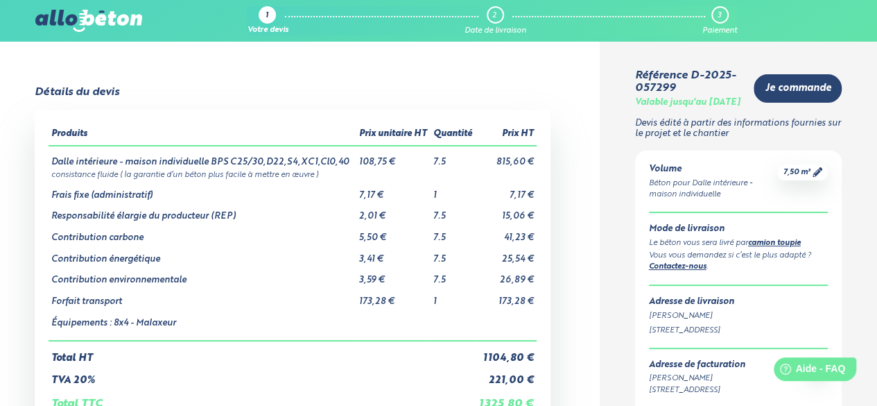
click at [107, 35] on div "1 Votre devis 2 Date de livraison 3 Paiement 09 72 55 12 83 Conseils et Appel G…" at bounding box center [438, 21] width 877 height 42
click at [106, 6] on div "1 Votre devis 2 Date de livraison 3 Paiement 09 72 55 12 83 Conseils et Appel G…" at bounding box center [438, 21] width 877 height 42
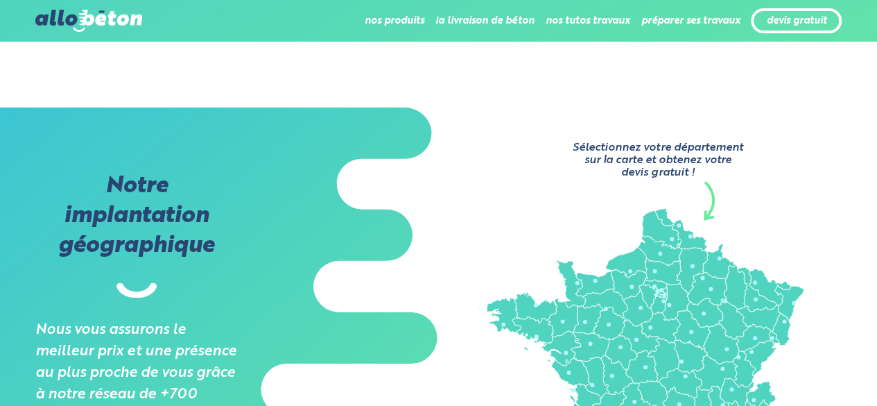
scroll to position [1134, 0]
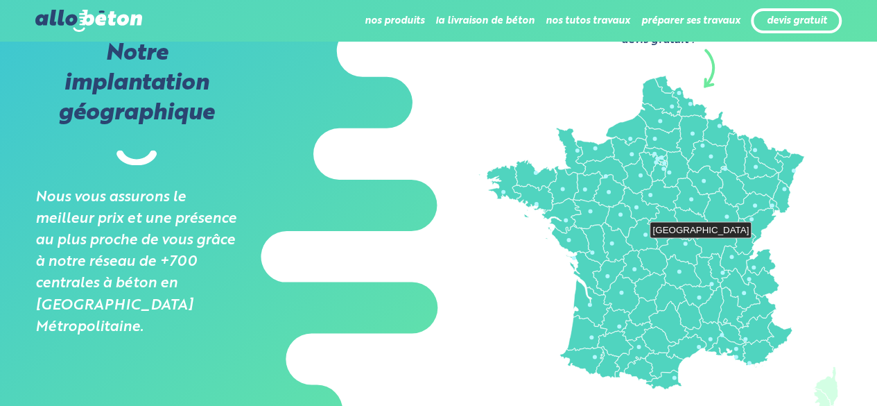
click at [681, 242] on icon at bounding box center [680, 249] width 42 height 29
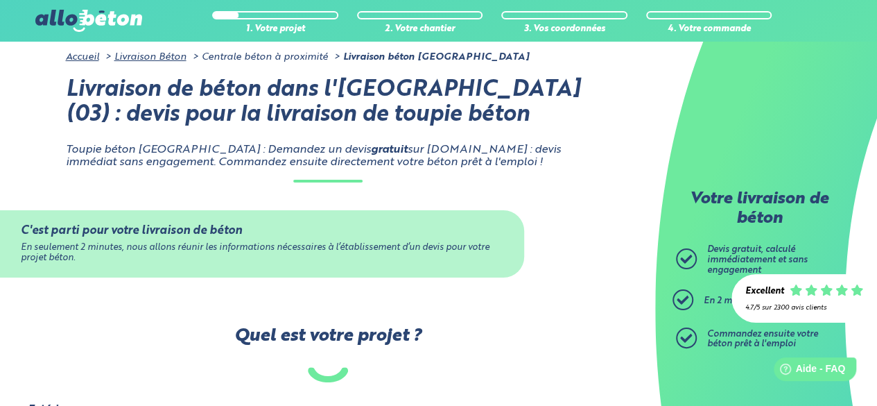
click at [87, 55] on link "Accueil" at bounding box center [82, 57] width 33 height 10
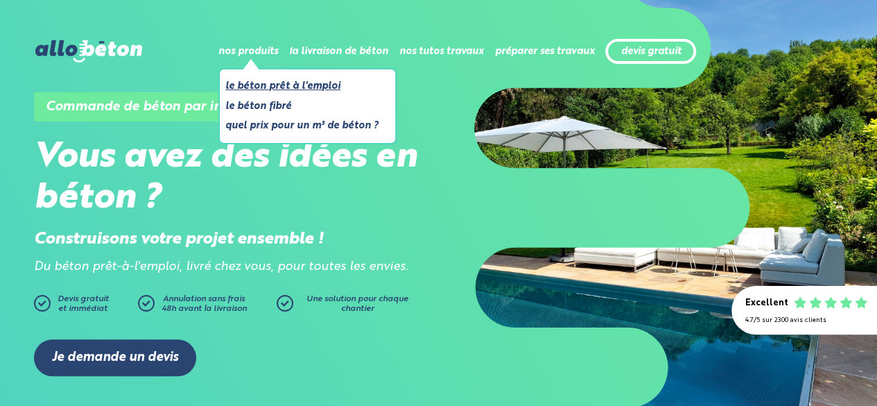
click at [279, 85] on link "Le béton prêt à l'emploi" at bounding box center [301, 86] width 153 height 17
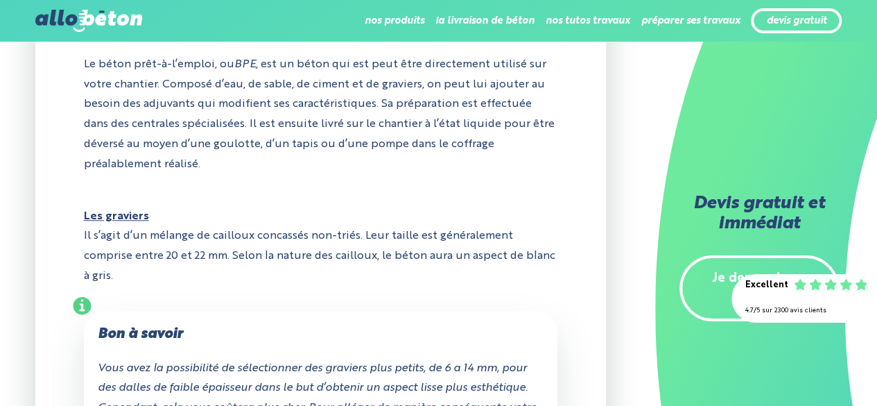
scroll to position [578, 0]
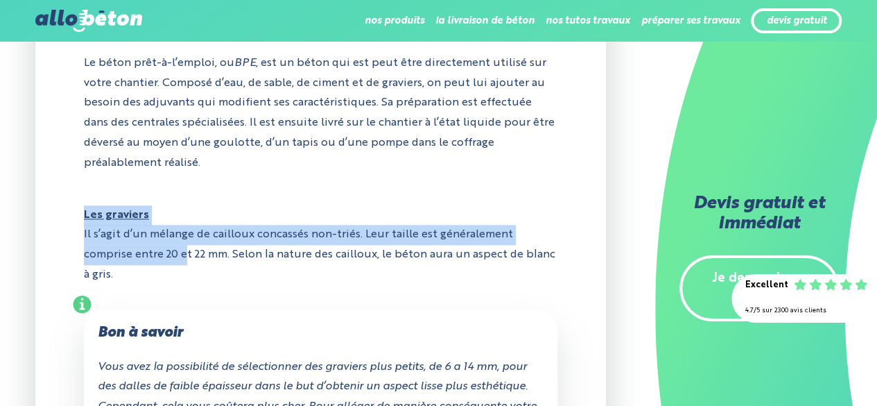
drag, startPoint x: 80, startPoint y: 210, endPoint x: 141, endPoint y: 255, distance: 75.9
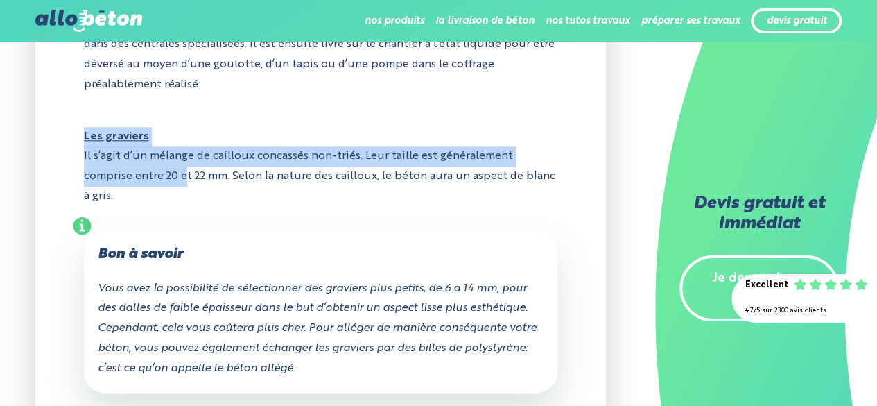
scroll to position [657, 0]
click at [128, 191] on p "Les graviers Il s’agit d’un mélange de cailloux concassés non-triés. Leur taill…" at bounding box center [321, 166] width 474 height 101
copy p "Les graviers Il s’agit d’un mélange de cailloux concassés non-triés. Leur taill…"
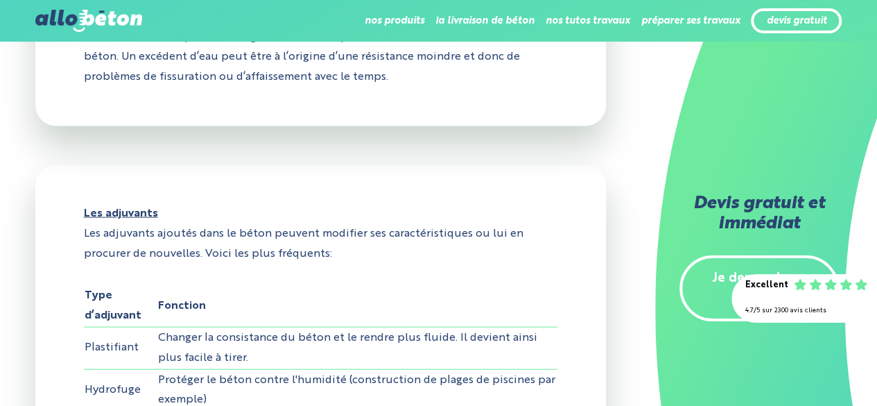
scroll to position [1441, 0]
